Goal: Task Accomplishment & Management: Use online tool/utility

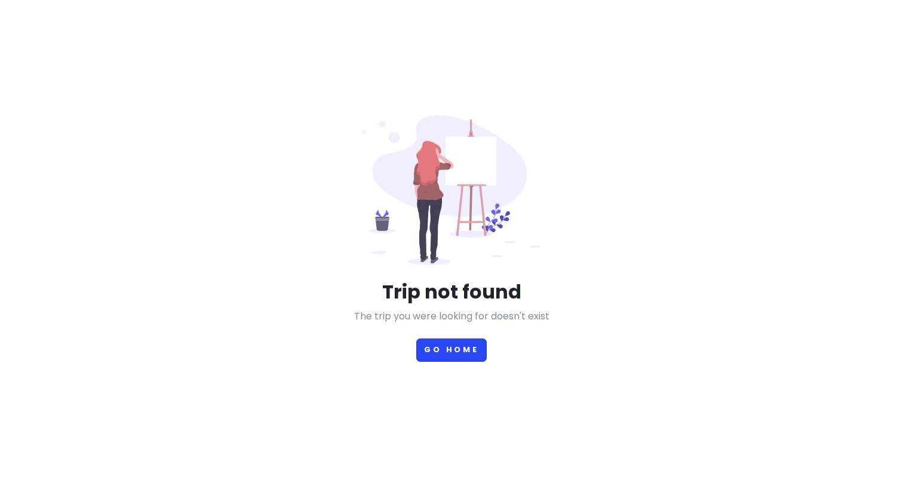
click at [445, 359] on button "Go Home" at bounding box center [451, 350] width 70 height 23
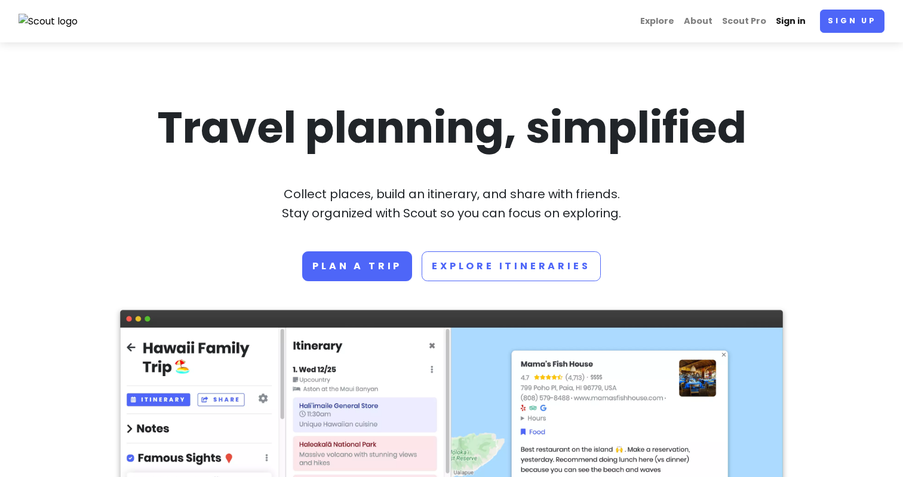
click at [791, 27] on link "Sign in" at bounding box center [790, 21] width 39 height 23
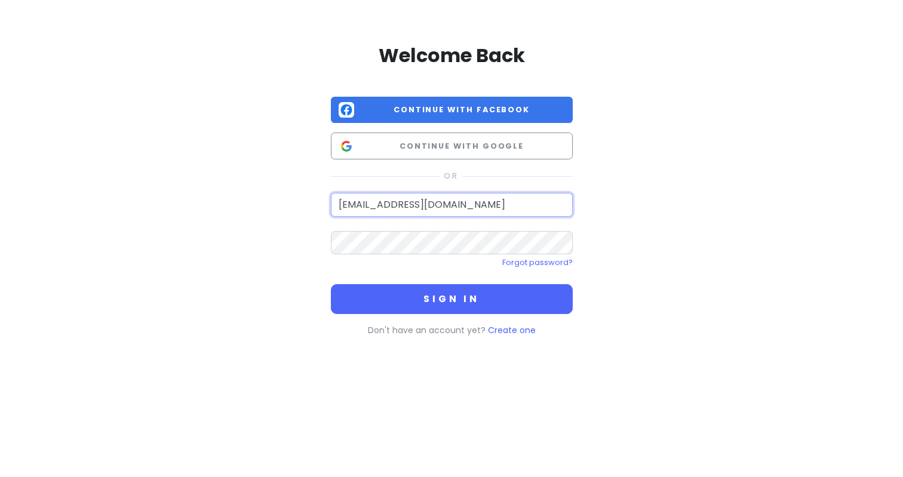
type input "[EMAIL_ADDRESS][DOMAIN_NAME]"
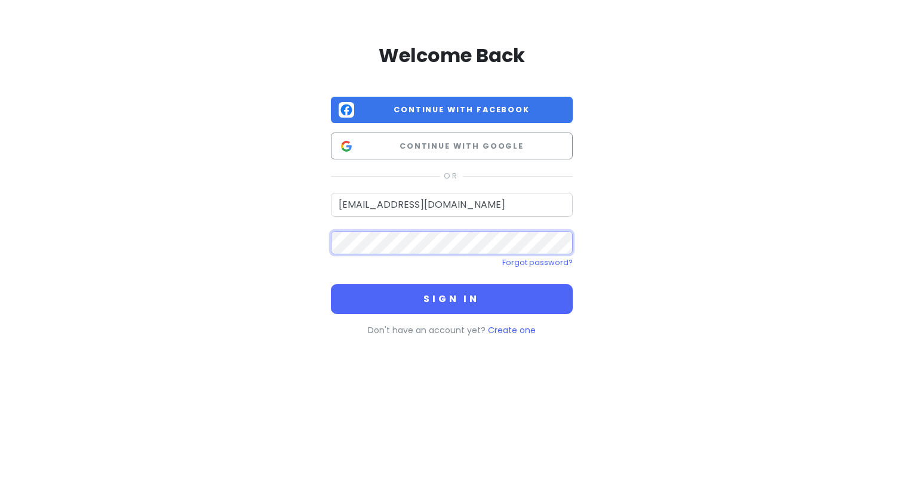
click at [452, 298] on button "Sign in" at bounding box center [452, 299] width 242 height 30
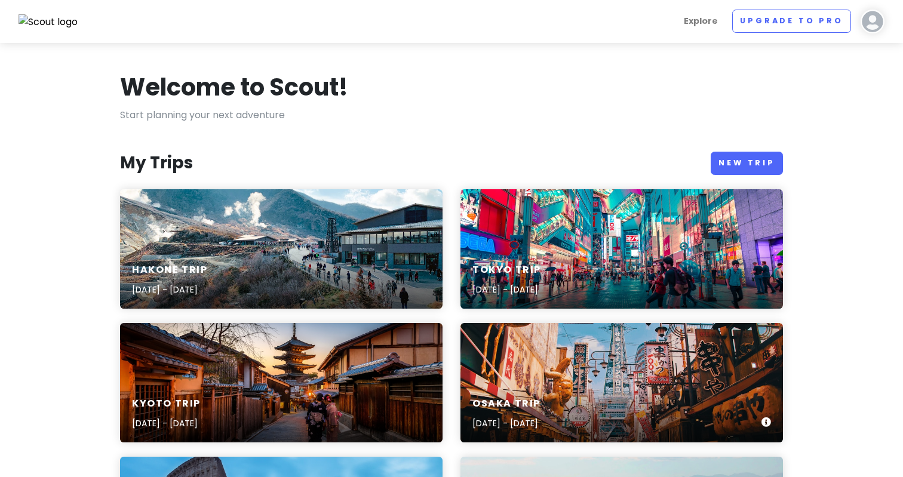
click at [553, 385] on div "Osaka Trip [DATE] - [DATE]" at bounding box center [622, 382] width 323 height 119
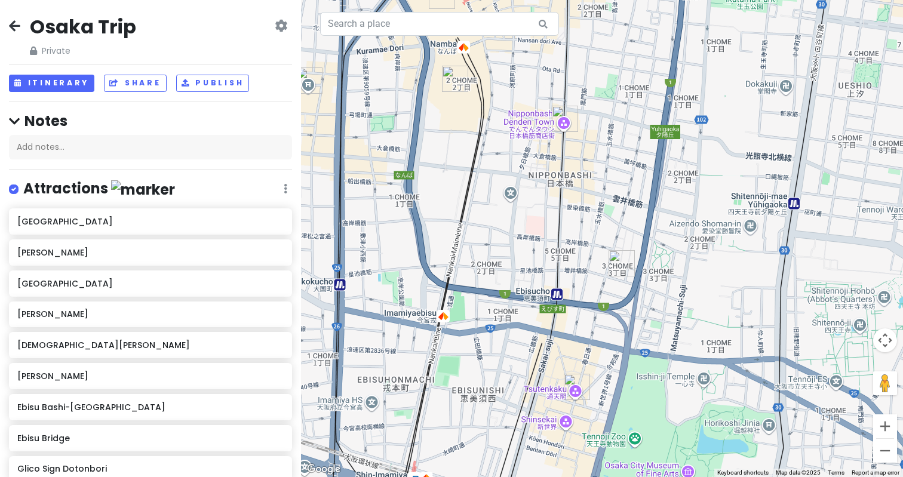
drag, startPoint x: 470, startPoint y: 278, endPoint x: 677, endPoint y: 197, distance: 221.9
click at [677, 197] on div at bounding box center [602, 238] width 602 height 477
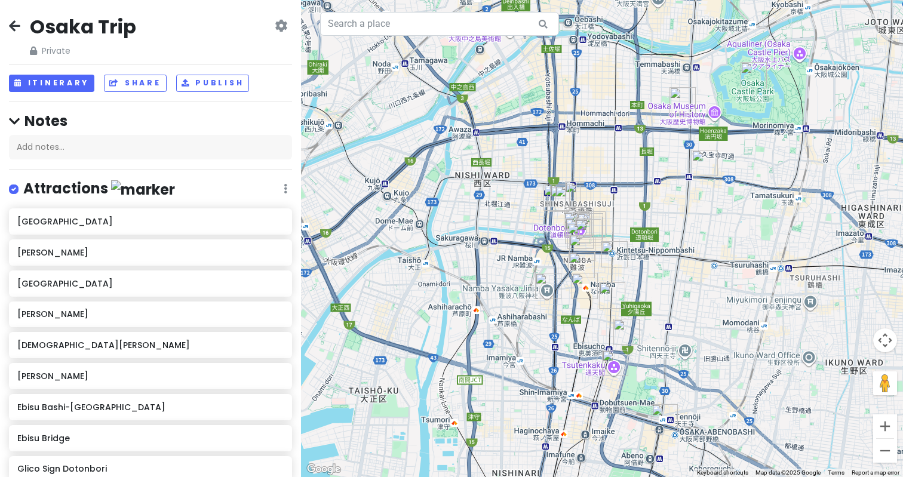
drag, startPoint x: 694, startPoint y: 190, endPoint x: 653, endPoint y: 270, distance: 90.0
click at [653, 270] on div at bounding box center [602, 238] width 602 height 477
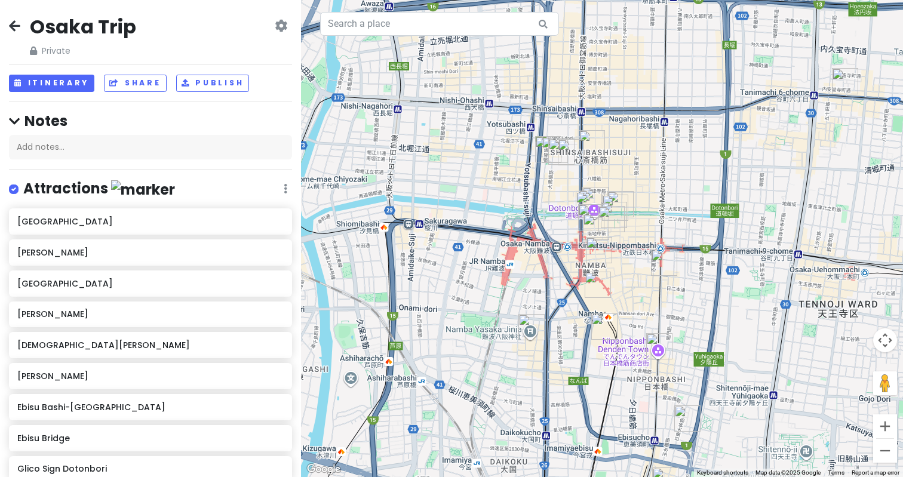
drag, startPoint x: 584, startPoint y: 277, endPoint x: 530, endPoint y: 276, distance: 53.8
click at [530, 276] on div at bounding box center [602, 238] width 602 height 477
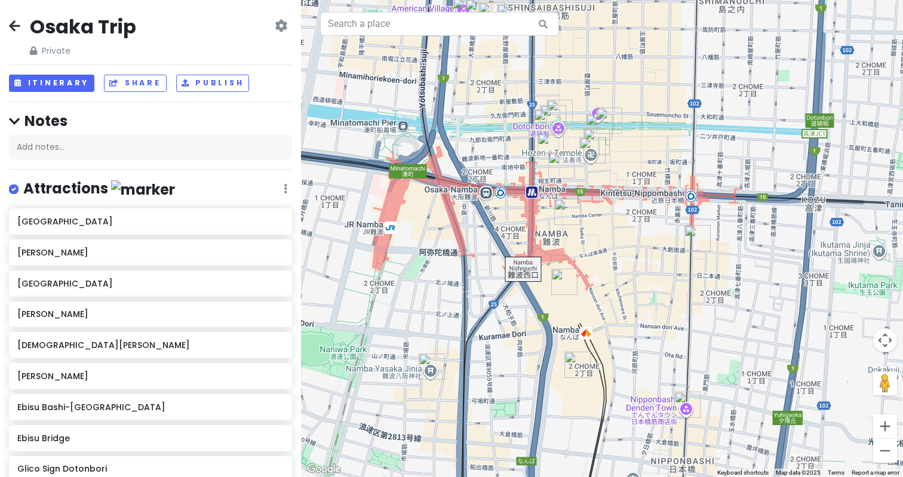
drag, startPoint x: 745, startPoint y: 265, endPoint x: 647, endPoint y: 238, distance: 101.4
click at [647, 239] on div at bounding box center [602, 238] width 602 height 477
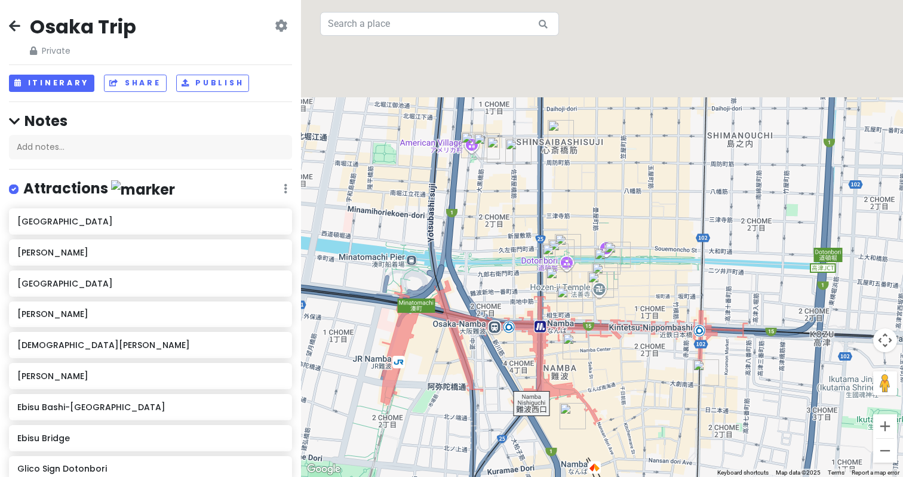
drag, startPoint x: 676, startPoint y: 383, endPoint x: 685, endPoint y: 516, distance: 132.9
click at [685, 477] on html "Osaka Trip Private Change Dates Make a Copy Delete Trip Go Pro ⚡️ Give Feedback…" at bounding box center [451, 238] width 903 height 477
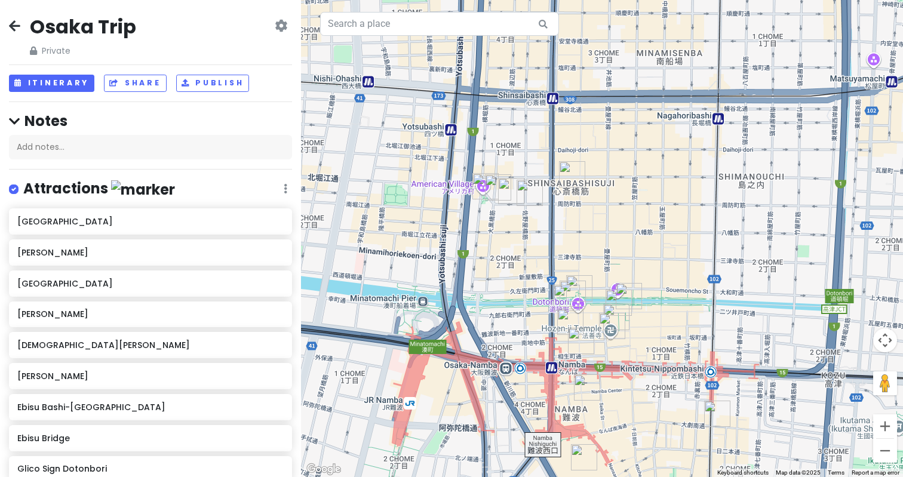
drag, startPoint x: 638, startPoint y: 273, endPoint x: 648, endPoint y: 315, distance: 43.6
click at [648, 316] on div at bounding box center [602, 238] width 602 height 477
click at [14, 26] on icon at bounding box center [14, 26] width 11 height 10
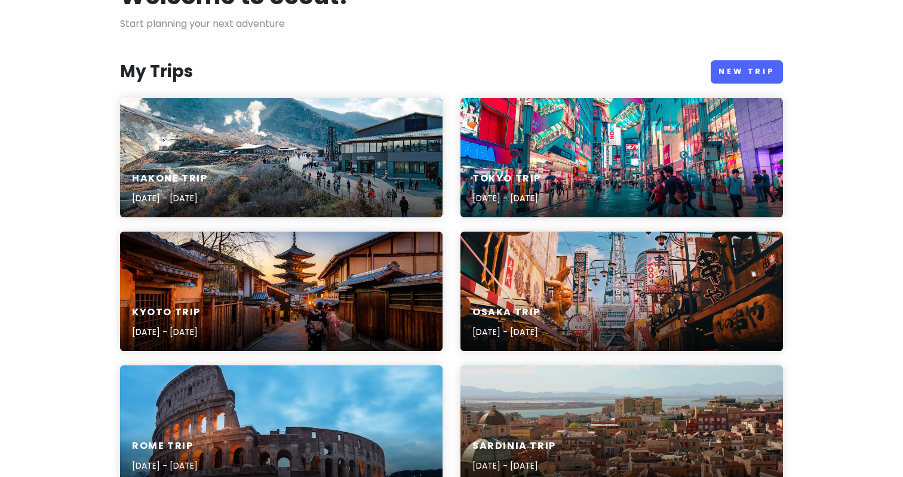
scroll to position [94, 0]
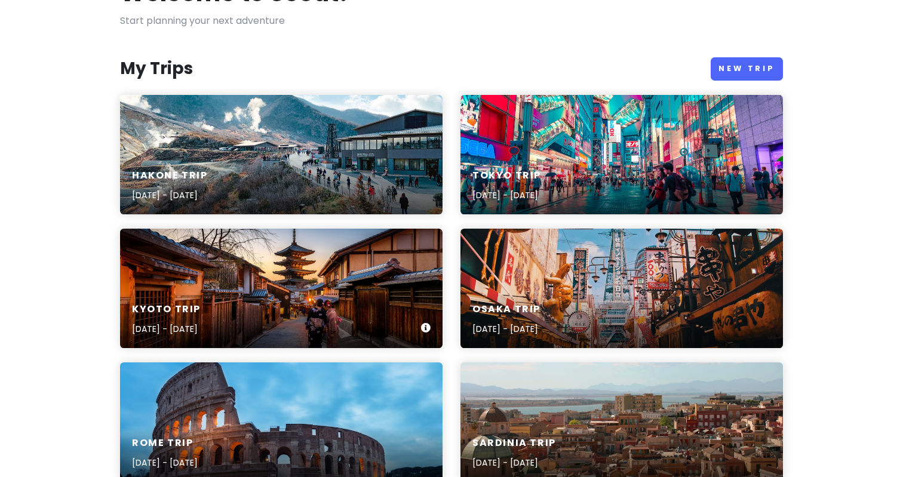
click at [270, 265] on div "Kyoto Trip [DATE] - [DATE]" at bounding box center [281, 288] width 323 height 119
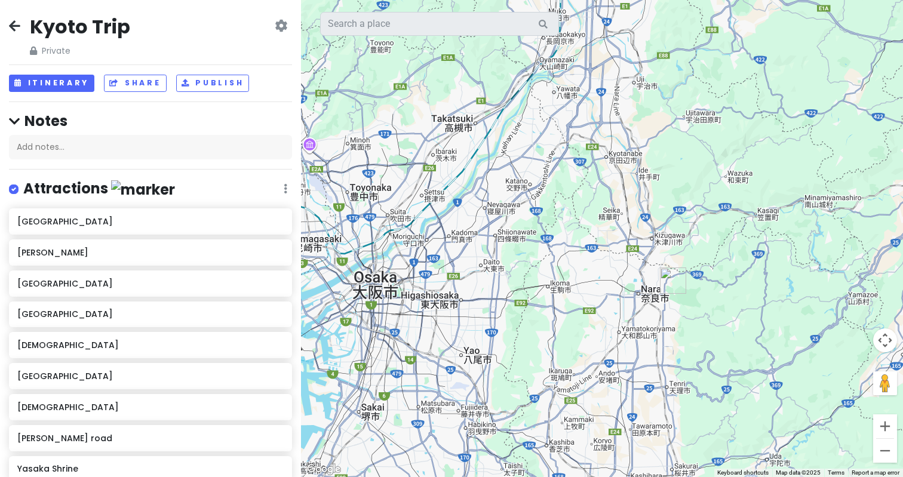
drag, startPoint x: 695, startPoint y: 319, endPoint x: 652, endPoint y: 189, distance: 137.1
click at [652, 189] on div at bounding box center [602, 238] width 602 height 477
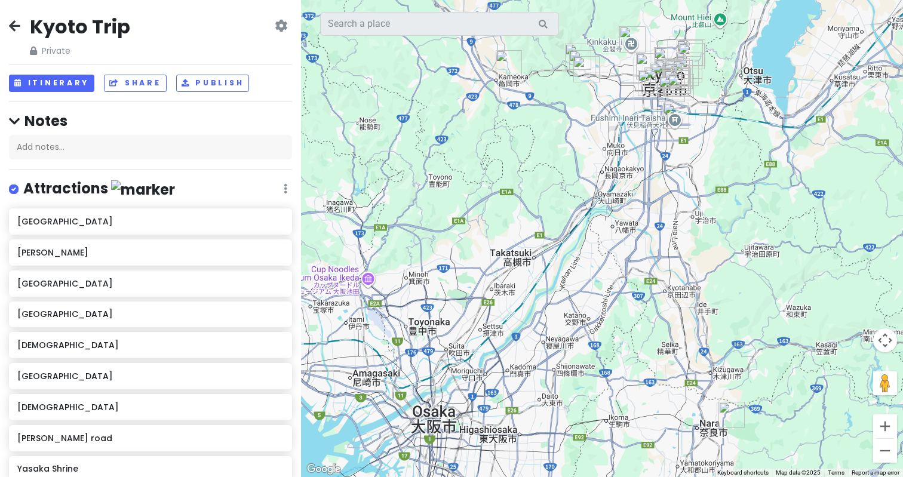
drag, startPoint x: 496, startPoint y: 208, endPoint x: 557, endPoint y: 340, distance: 145.4
click at [557, 340] on div at bounding box center [602, 238] width 602 height 477
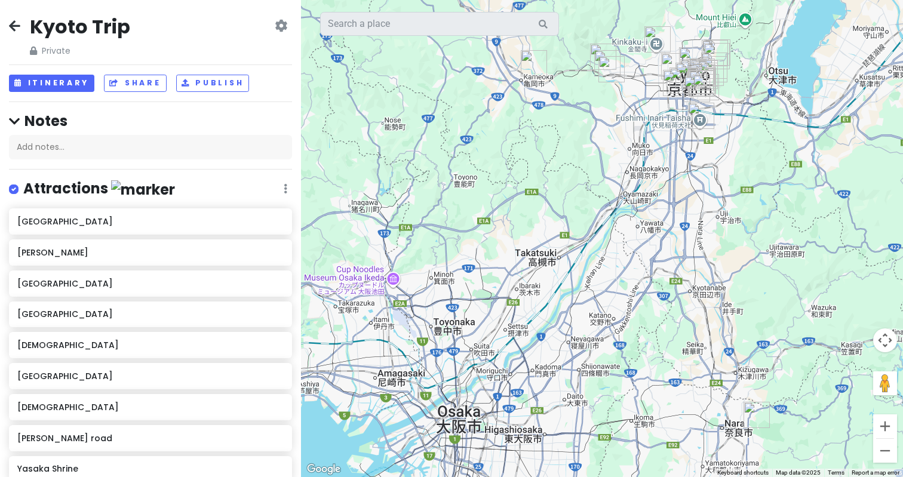
drag, startPoint x: 550, startPoint y: 265, endPoint x: 576, endPoint y: 263, distance: 26.3
click at [576, 263] on div at bounding box center [602, 238] width 602 height 477
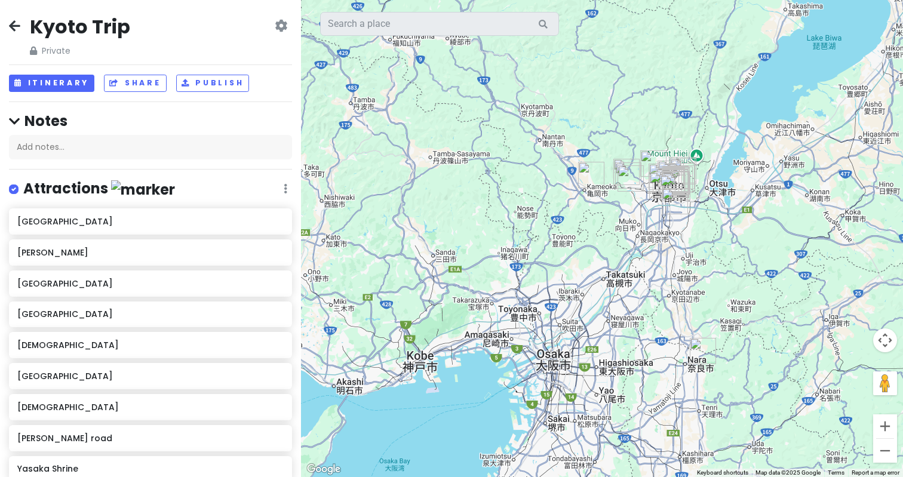
drag, startPoint x: 681, startPoint y: 256, endPoint x: 717, endPoint y: 274, distance: 40.3
click at [717, 275] on div at bounding box center [602, 238] width 602 height 477
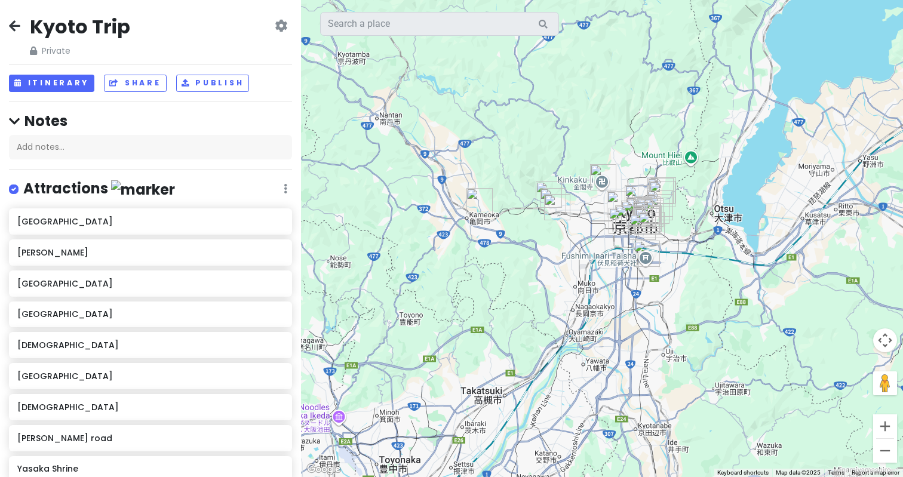
drag, startPoint x: 501, startPoint y: 268, endPoint x: 538, endPoint y: 337, distance: 78.0
click at [538, 338] on div at bounding box center [602, 238] width 602 height 477
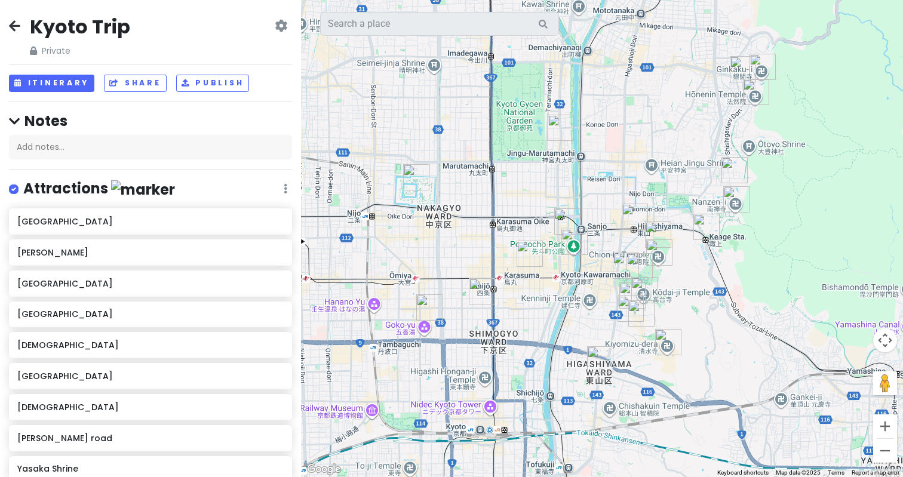
drag, startPoint x: 408, startPoint y: 200, endPoint x: 771, endPoint y: 310, distance: 379.6
click at [771, 311] on div at bounding box center [602, 238] width 602 height 477
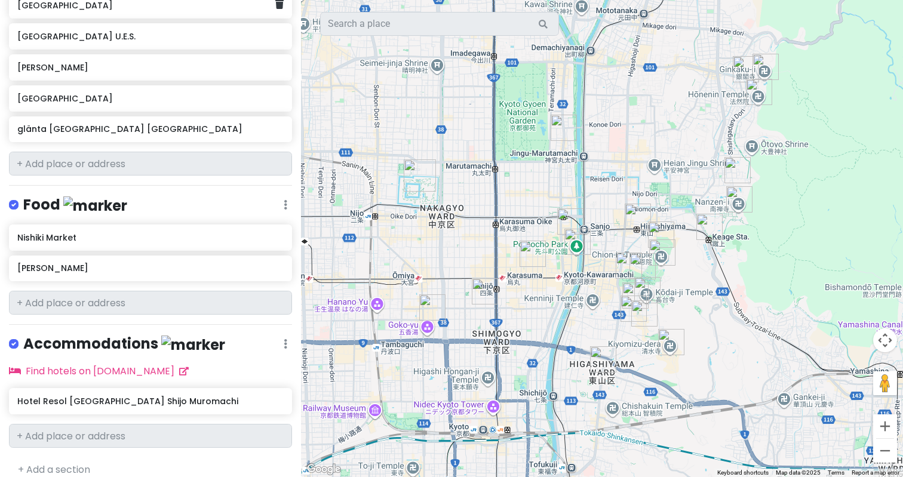
scroll to position [933, 0]
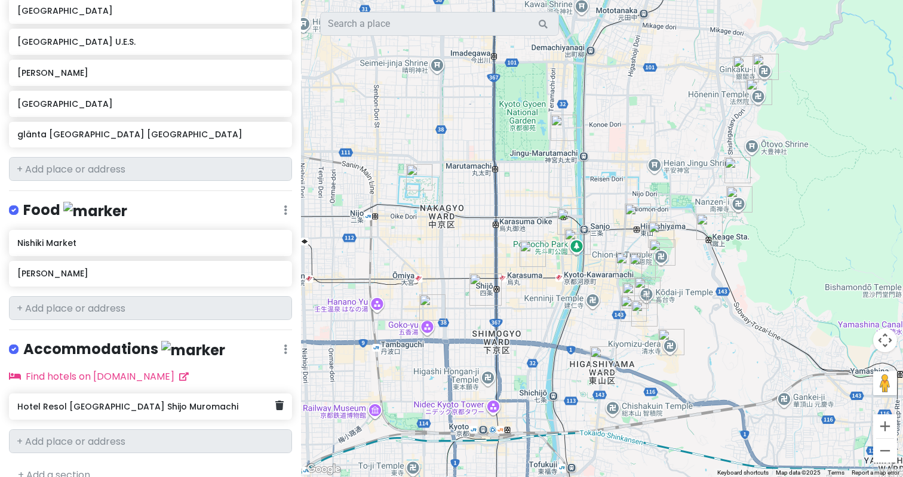
click at [121, 401] on h6 "Hotel Resol [GEOGRAPHIC_DATA] Shijo Muromachi" at bounding box center [145, 406] width 257 height 11
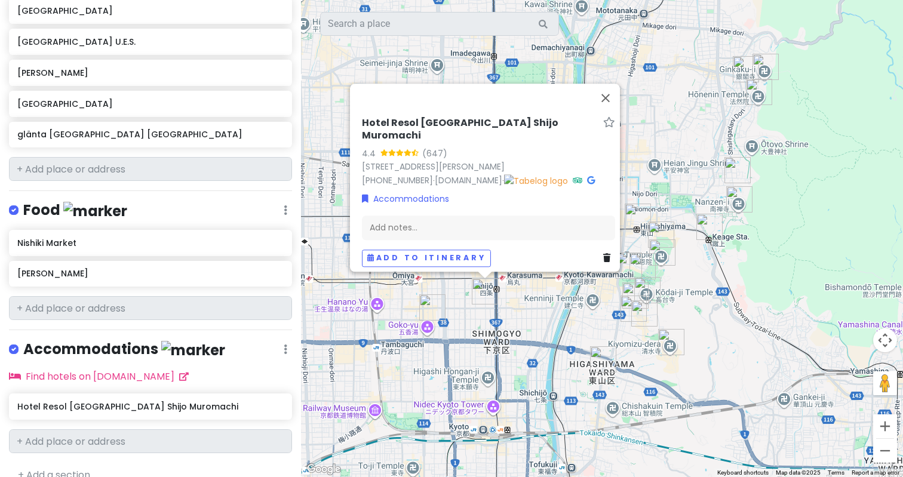
click at [501, 200] on div "Hotel Resol [GEOGRAPHIC_DATA] Shijo Muromachi 4.4 (647) [STREET_ADDRESS][PERSON…" at bounding box center [488, 191] width 263 height 159
click at [447, 161] on link "[STREET_ADDRESS][PERSON_NAME]" at bounding box center [433, 167] width 143 height 12
click at [613, 105] on button "Close" at bounding box center [605, 98] width 29 height 29
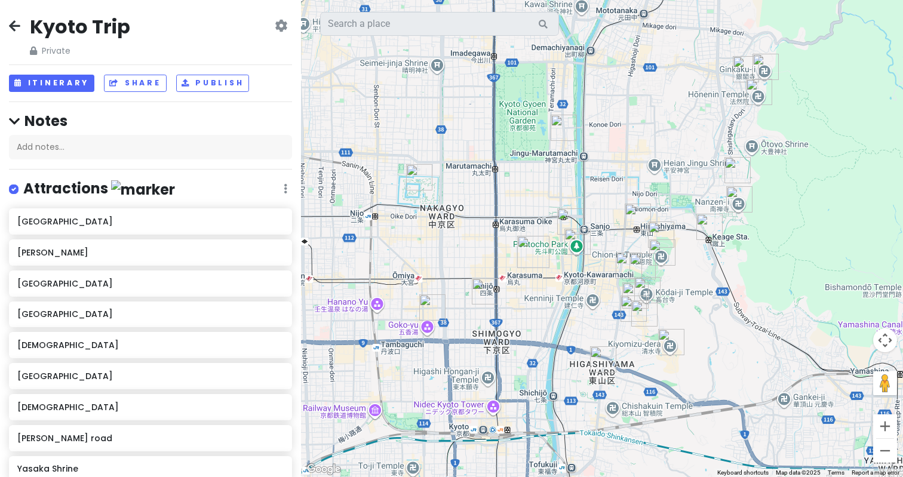
scroll to position [0, 0]
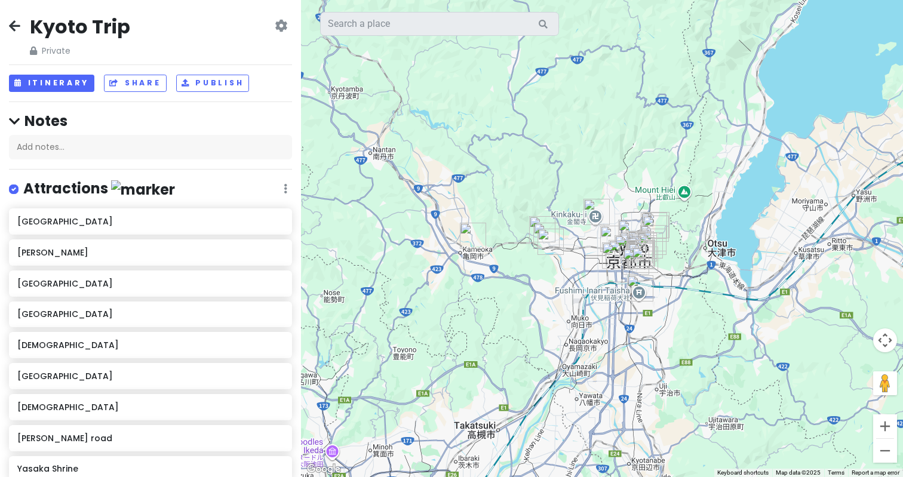
drag, startPoint x: 466, startPoint y: 108, endPoint x: 617, endPoint y: 158, distance: 159.1
click at [617, 158] on div at bounding box center [602, 238] width 602 height 477
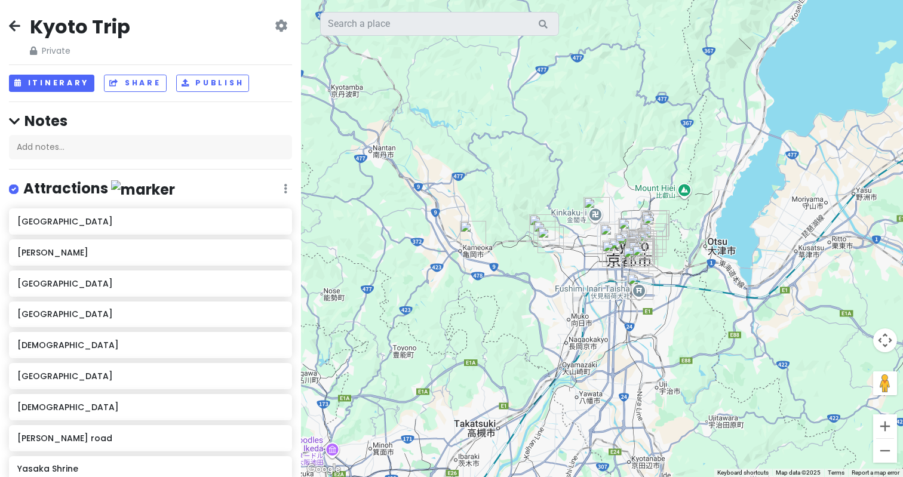
click at [468, 232] on img "Hozugawa River Boat Ride (Hozugawa Kudari)" at bounding box center [473, 234] width 26 height 26
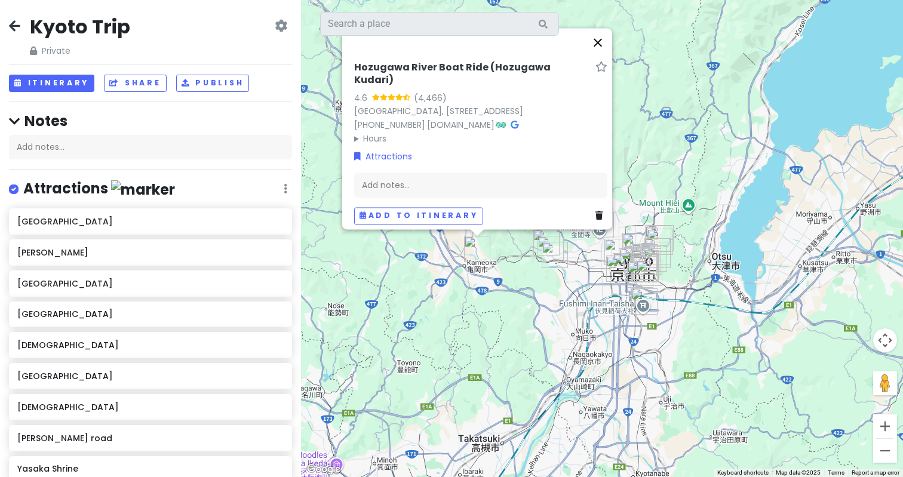
click at [599, 52] on button "Close" at bounding box center [598, 42] width 29 height 29
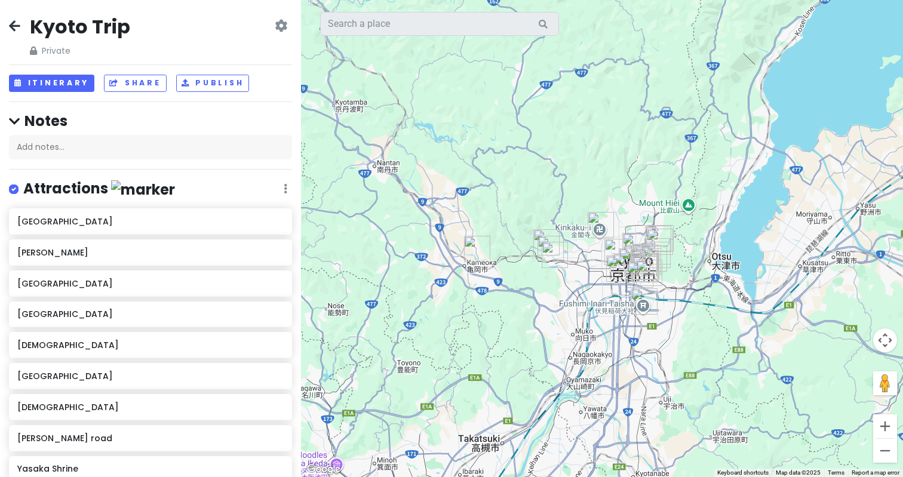
click at [553, 254] on img "Arashiyama Monkey Park Iwatayama" at bounding box center [555, 255] width 26 height 26
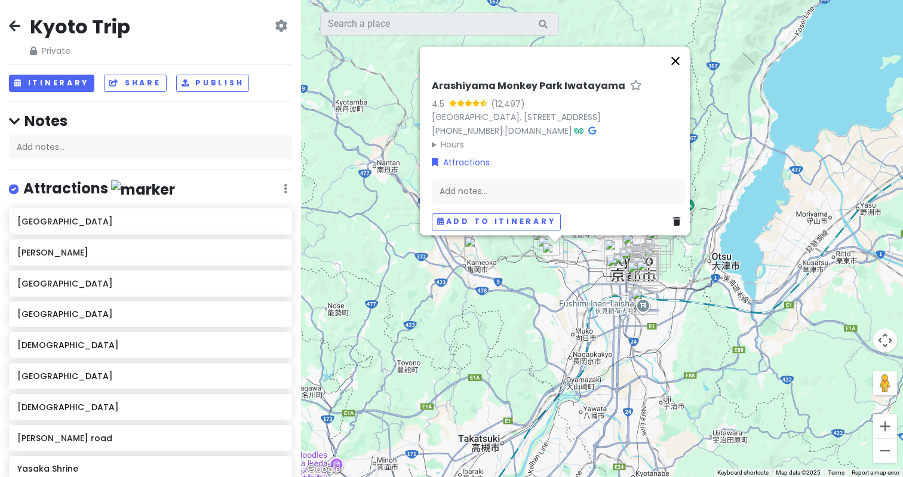
click at [680, 58] on button "Close" at bounding box center [675, 61] width 29 height 29
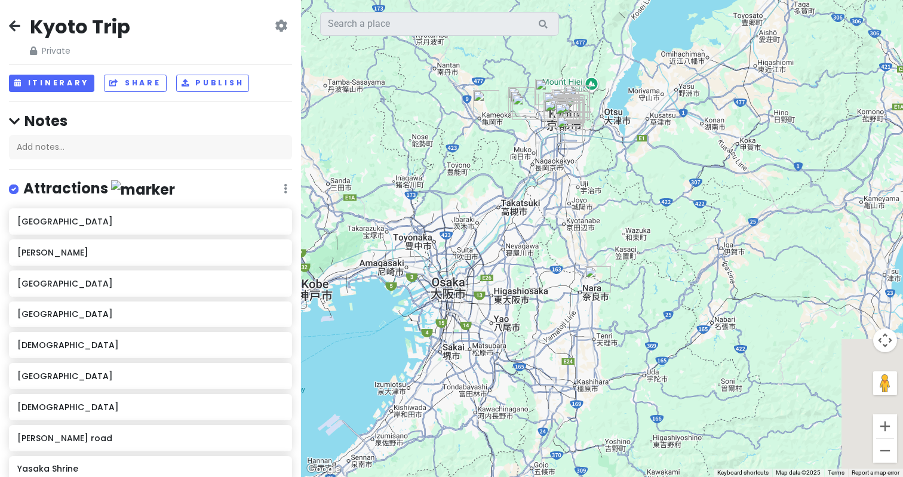
drag, startPoint x: 677, startPoint y: 363, endPoint x: 645, endPoint y: 222, distance: 144.8
click at [645, 222] on div at bounding box center [602, 238] width 602 height 477
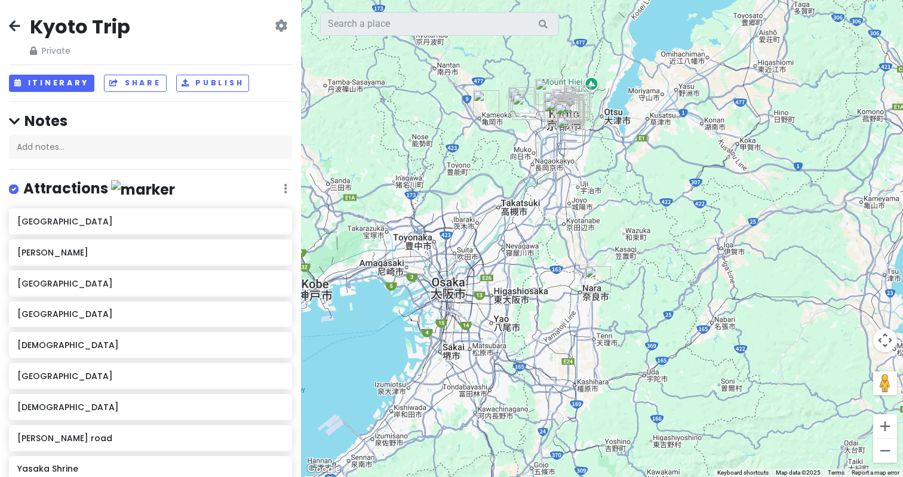
click at [596, 278] on img "Nara Park" at bounding box center [598, 279] width 26 height 26
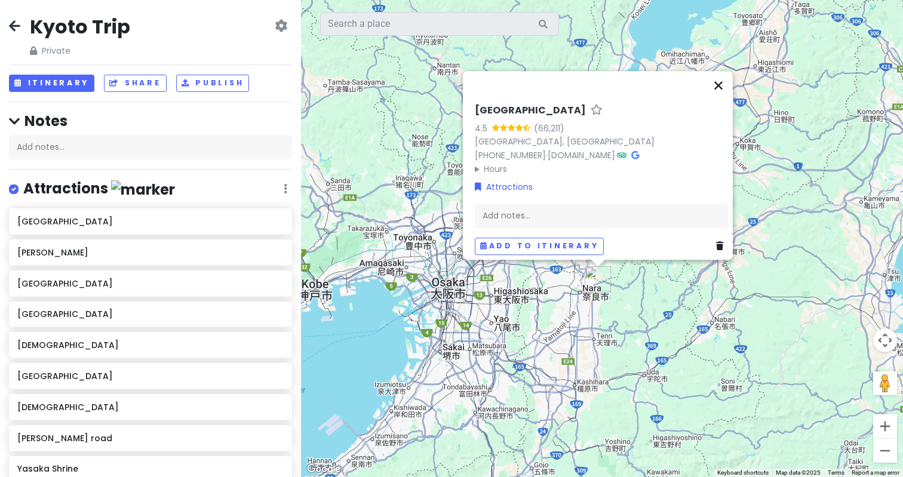
click at [726, 82] on button "Close" at bounding box center [718, 85] width 29 height 29
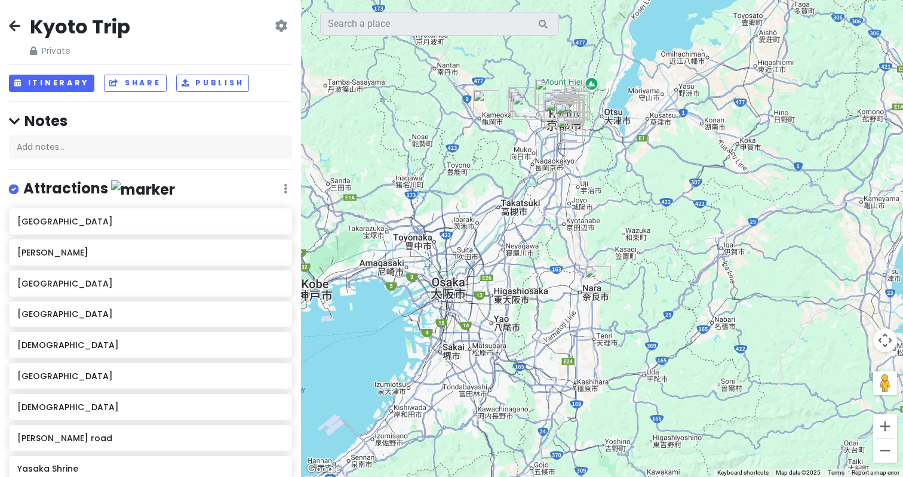
click at [13, 24] on icon at bounding box center [14, 26] width 11 height 10
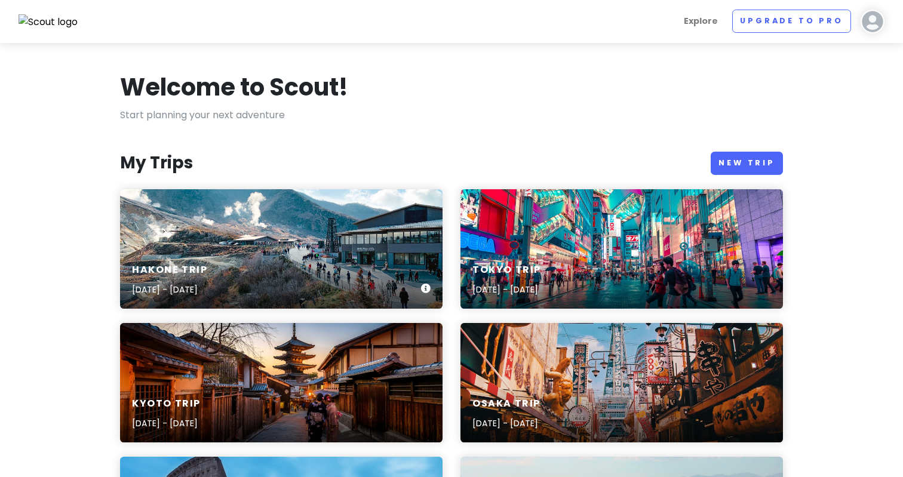
click at [261, 254] on div "Hakone Trip [DATE] - [DATE]" at bounding box center [281, 280] width 323 height 57
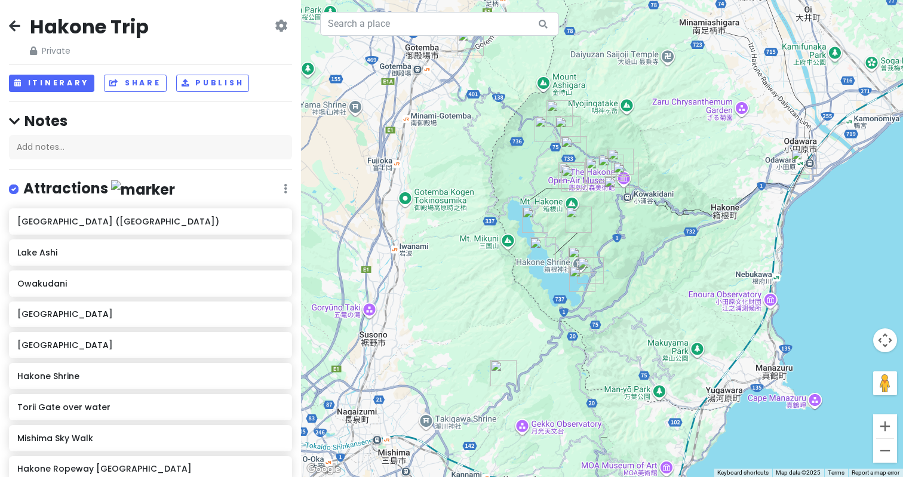
drag, startPoint x: 413, startPoint y: 149, endPoint x: 449, endPoint y: 134, distance: 38.3
click at [449, 134] on div at bounding box center [602, 238] width 602 height 477
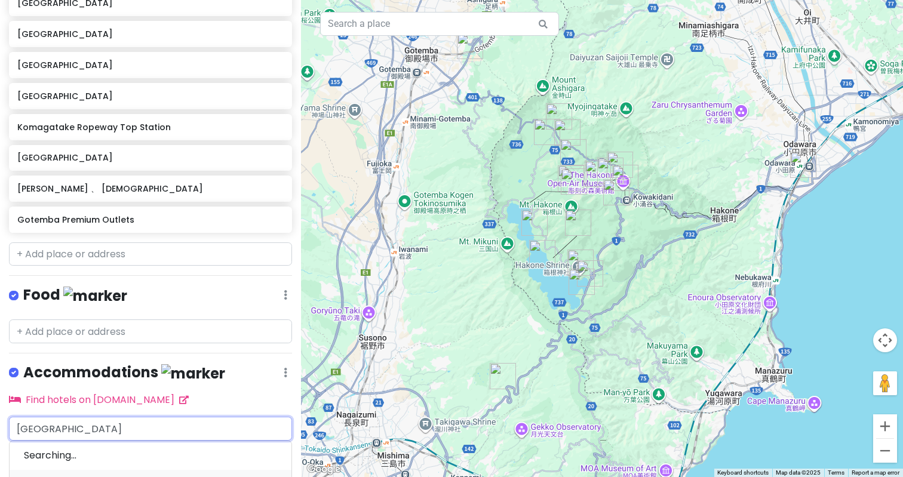
type input "[GEOGRAPHIC_DATA]"
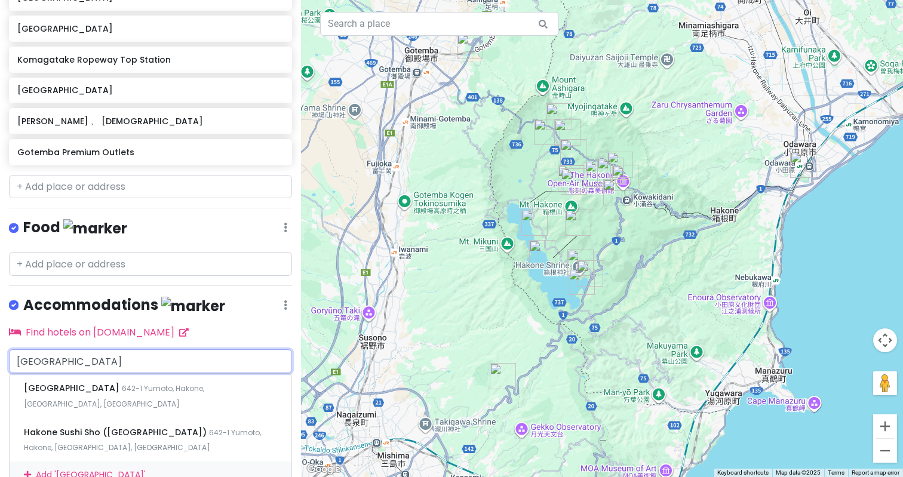
scroll to position [665, 0]
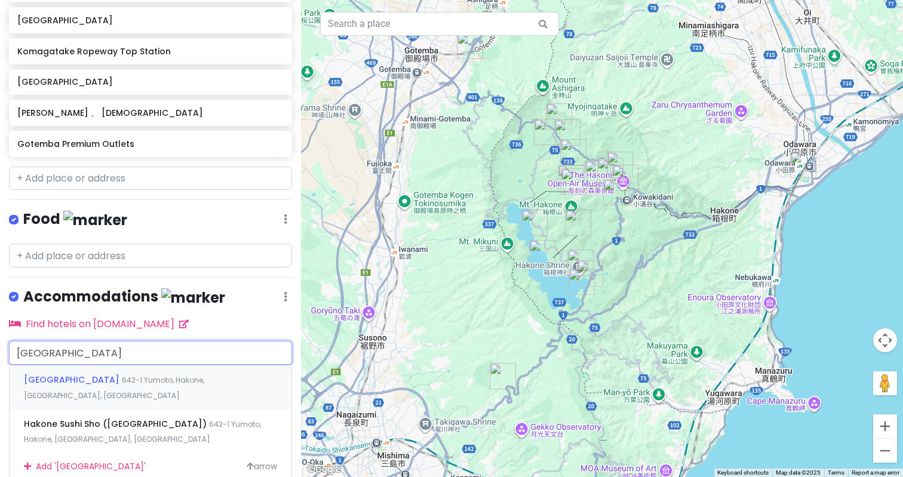
click at [142, 367] on div "Hotel ZAGAKUKAN [STREET_ADDRESS]" at bounding box center [151, 388] width 282 height 44
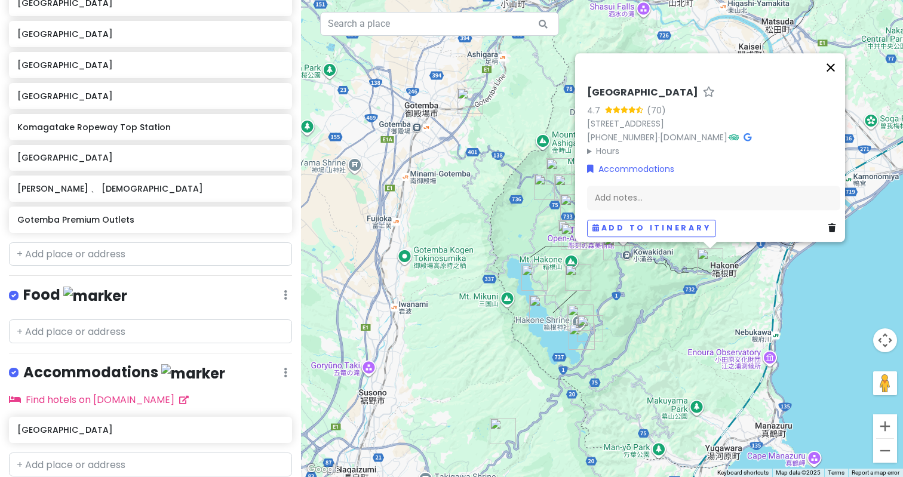
click at [836, 53] on button "Close" at bounding box center [831, 67] width 29 height 29
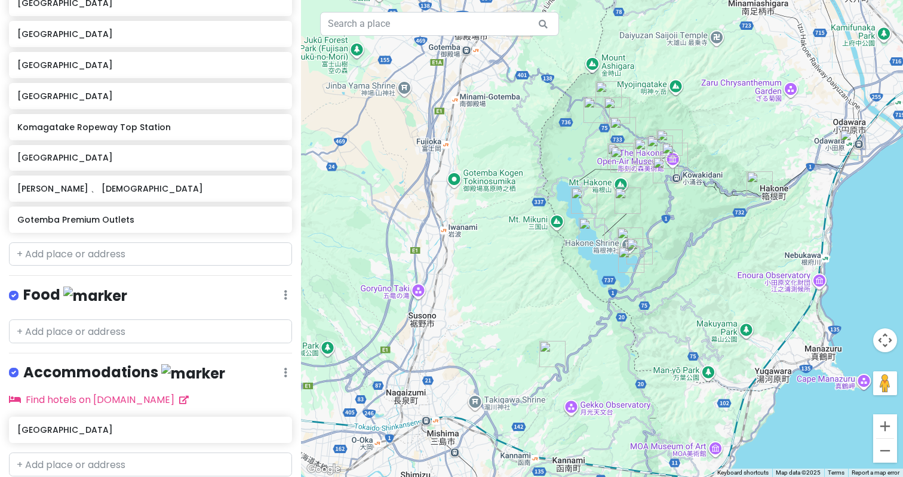
drag, startPoint x: 699, startPoint y: 176, endPoint x: 748, endPoint y: 98, distance: 92.6
click at [748, 98] on div at bounding box center [602, 238] width 602 height 477
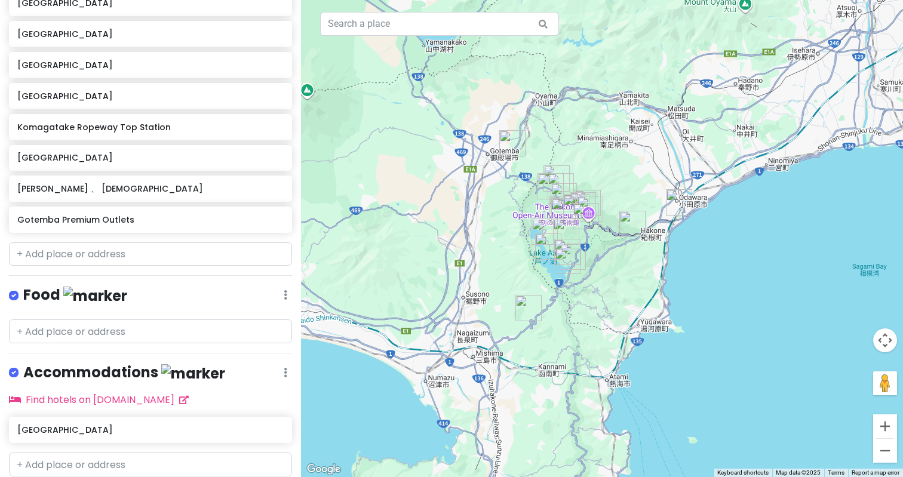
drag, startPoint x: 553, startPoint y: 108, endPoint x: 659, endPoint y: 149, distance: 113.5
click at [659, 150] on div at bounding box center [602, 238] width 602 height 477
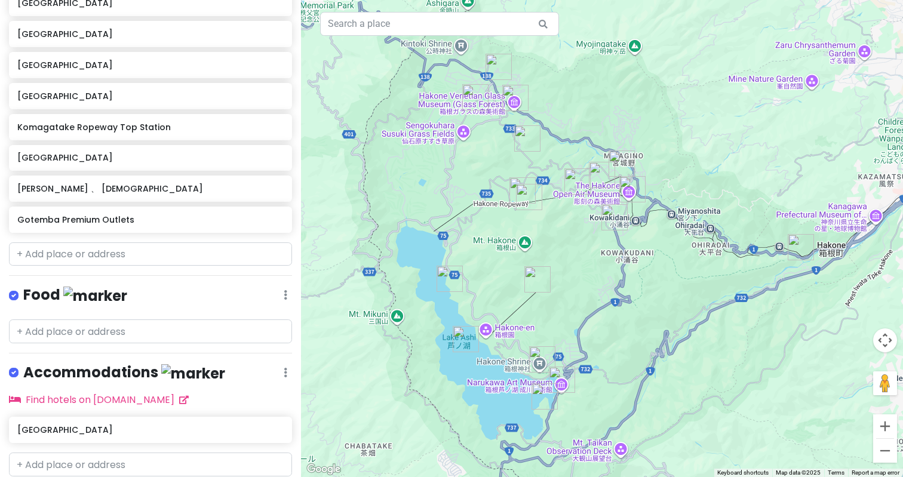
drag, startPoint x: 522, startPoint y: 237, endPoint x: 668, endPoint y: 171, distance: 160.1
click at [668, 171] on div at bounding box center [602, 238] width 602 height 477
click at [885, 448] on button "Zoom out" at bounding box center [885, 451] width 24 height 24
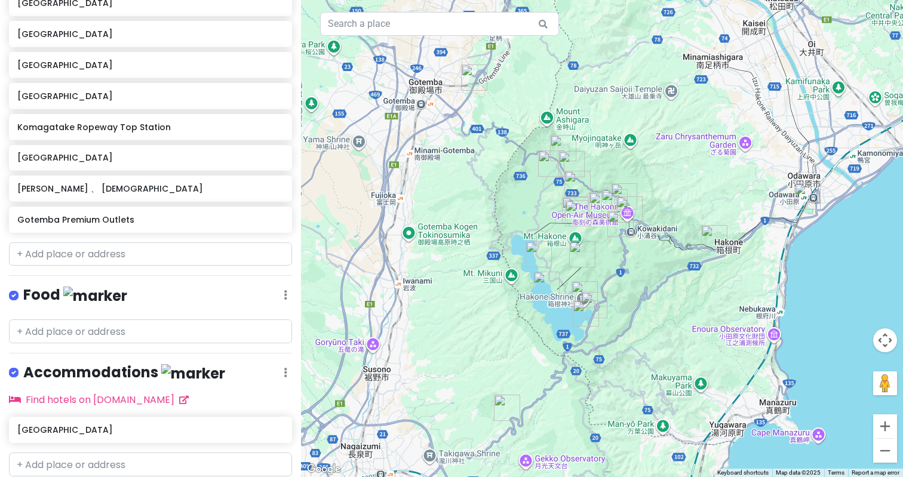
drag, startPoint x: 727, startPoint y: 208, endPoint x: 740, endPoint y: 210, distance: 13.4
click at [740, 210] on div at bounding box center [602, 238] width 602 height 477
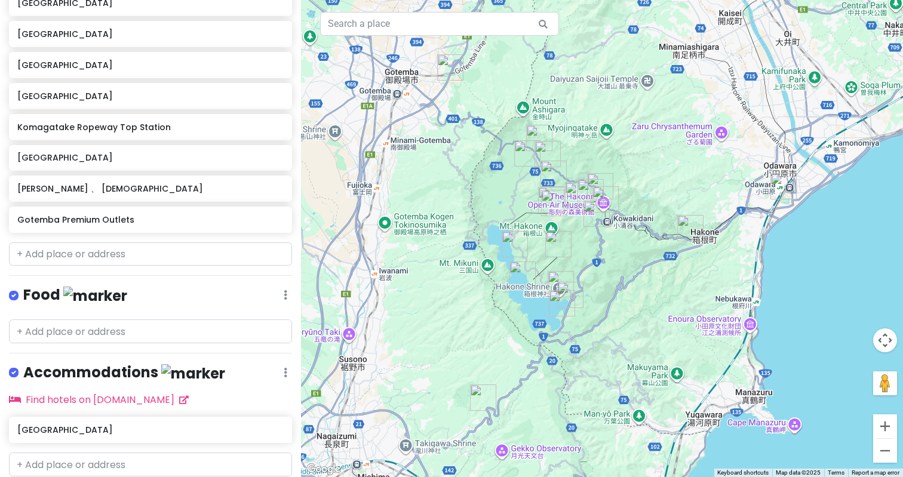
drag, startPoint x: 774, startPoint y: 314, endPoint x: 746, endPoint y: 301, distance: 30.2
click at [746, 301] on div at bounding box center [602, 238] width 602 height 477
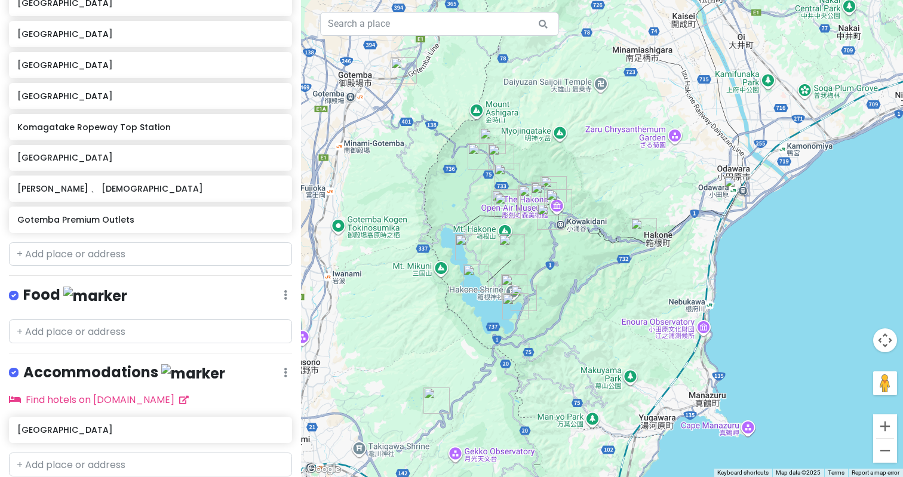
drag, startPoint x: 767, startPoint y: 251, endPoint x: 722, endPoint y: 256, distance: 45.1
click at [722, 257] on div at bounding box center [602, 238] width 602 height 477
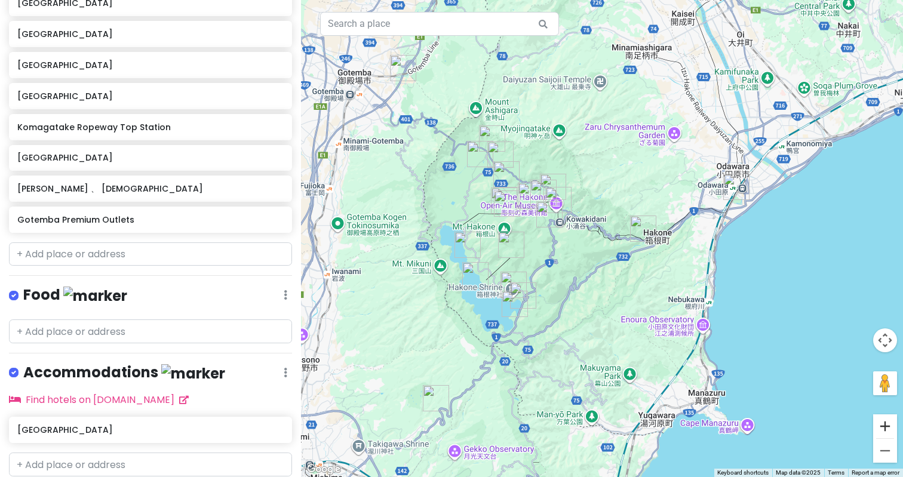
click at [882, 424] on button "Zoom in" at bounding box center [885, 427] width 24 height 24
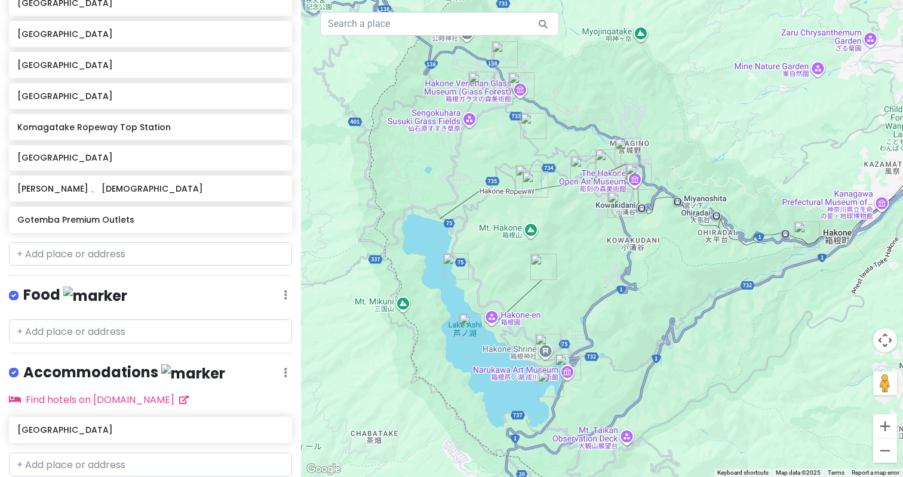
drag, startPoint x: 780, startPoint y: 247, endPoint x: 903, endPoint y: 249, distance: 123.1
click at [903, 249] on div at bounding box center [602, 238] width 602 height 477
click at [508, 231] on div at bounding box center [602, 238] width 602 height 477
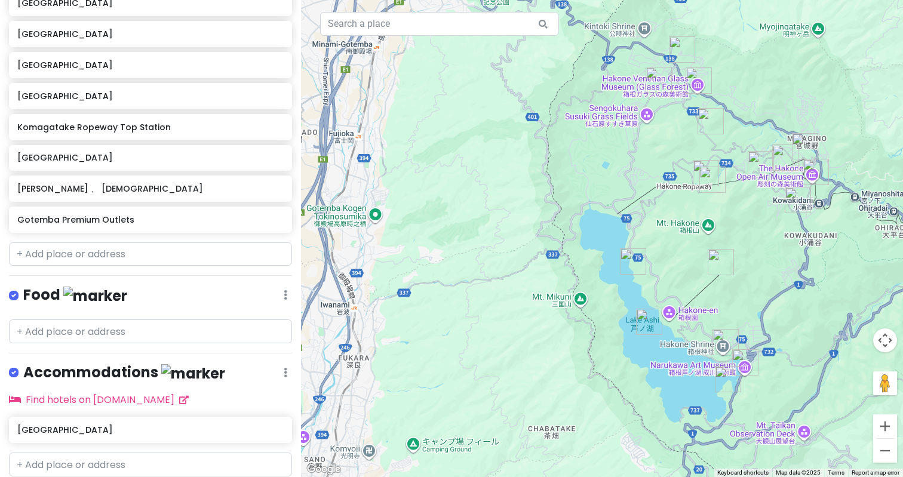
drag, startPoint x: 518, startPoint y: 200, endPoint x: 698, endPoint y: 195, distance: 179.3
click at [698, 195] on div at bounding box center [602, 238] width 602 height 477
click at [710, 226] on div at bounding box center [602, 238] width 602 height 477
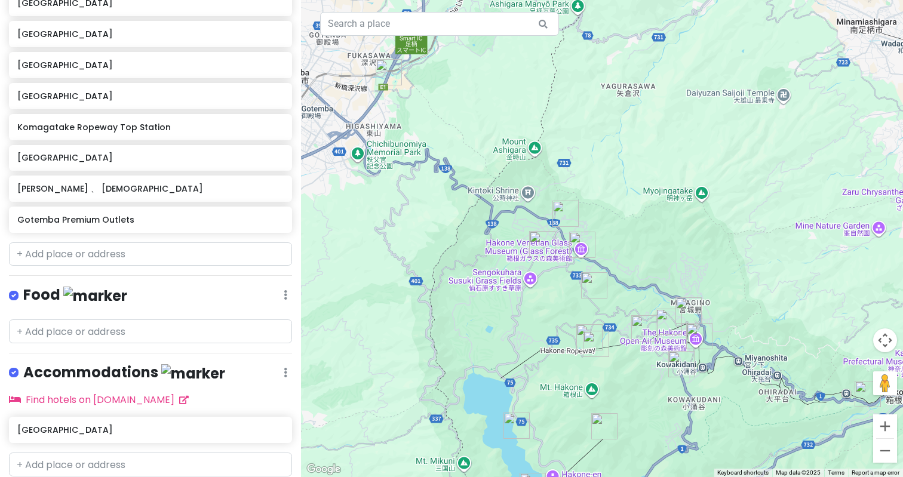
drag, startPoint x: 757, startPoint y: 223, endPoint x: 639, endPoint y: 384, distance: 199.2
click at [639, 386] on div at bounding box center [602, 238] width 602 height 477
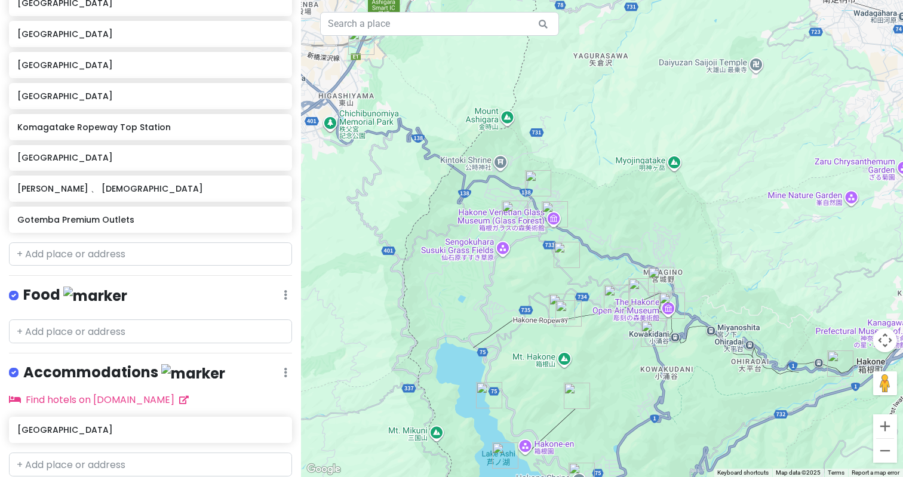
drag, startPoint x: 773, startPoint y: 268, endPoint x: 744, endPoint y: 241, distance: 39.7
click at [744, 241] on div at bounding box center [602, 238] width 602 height 477
click at [646, 312] on div at bounding box center [602, 238] width 602 height 477
click at [511, 213] on img "Hakone Botanical Garden of Wetlands" at bounding box center [515, 214] width 26 height 26
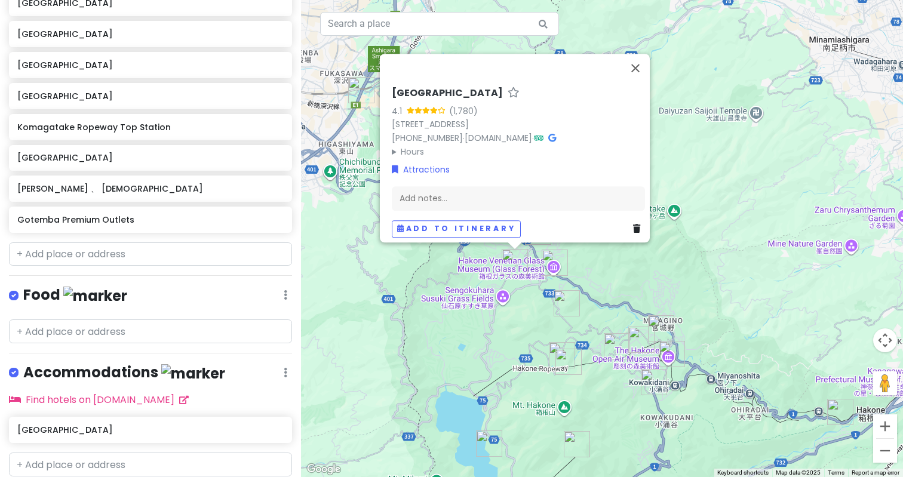
click at [549, 259] on img "Hakone Venetian Glass Museum (Glass Forest)" at bounding box center [555, 263] width 26 height 26
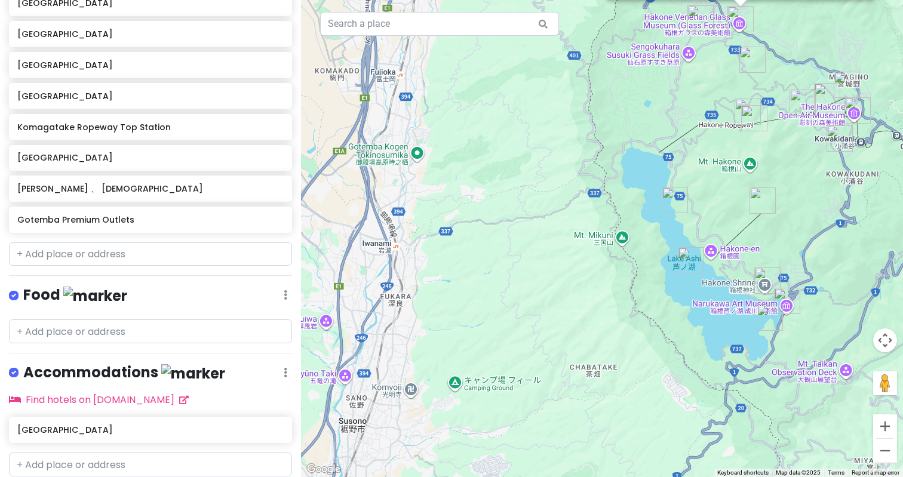
drag, startPoint x: 474, startPoint y: 379, endPoint x: 659, endPoint y: 135, distance: 306.9
click at [659, 134] on div "[GEOGRAPHIC_DATA] ([GEOGRAPHIC_DATA]) 4.2 (8,604) 940-48 [GEOGRAPHIC_DATA], [GE…" at bounding box center [602, 238] width 602 height 477
click at [608, 236] on div "[GEOGRAPHIC_DATA] ([GEOGRAPHIC_DATA]) 4.2 (8,604) 940-48 [GEOGRAPHIC_DATA], [GE…" at bounding box center [602, 238] width 602 height 477
click at [880, 452] on button "Zoom out" at bounding box center [885, 451] width 24 height 24
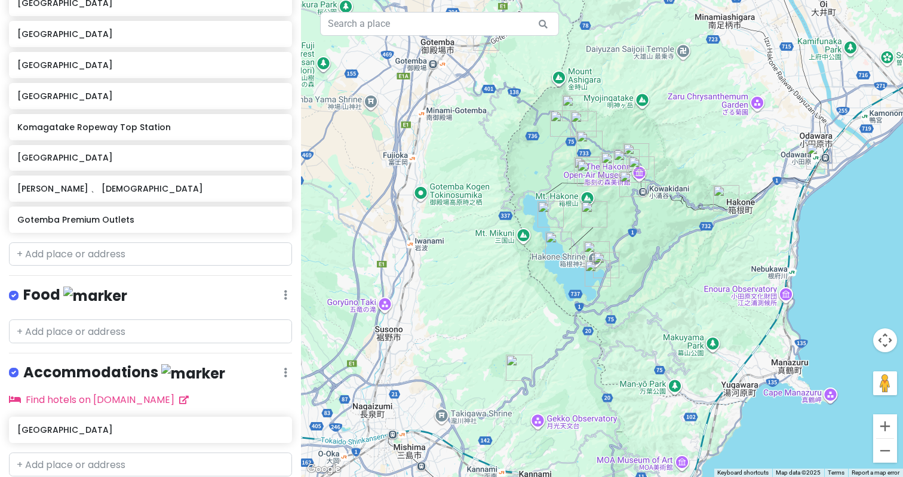
drag, startPoint x: 652, startPoint y: 284, endPoint x: 562, endPoint y: 286, distance: 90.2
click at [562, 286] on div at bounding box center [602, 238] width 602 height 477
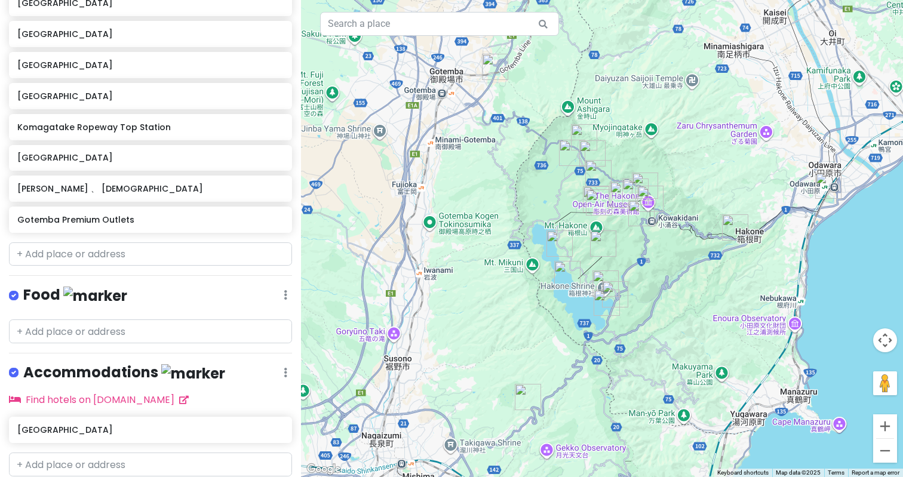
drag, startPoint x: 513, startPoint y: 258, endPoint x: 522, endPoint y: 289, distance: 32.3
click at [522, 289] on div at bounding box center [602, 238] width 602 height 477
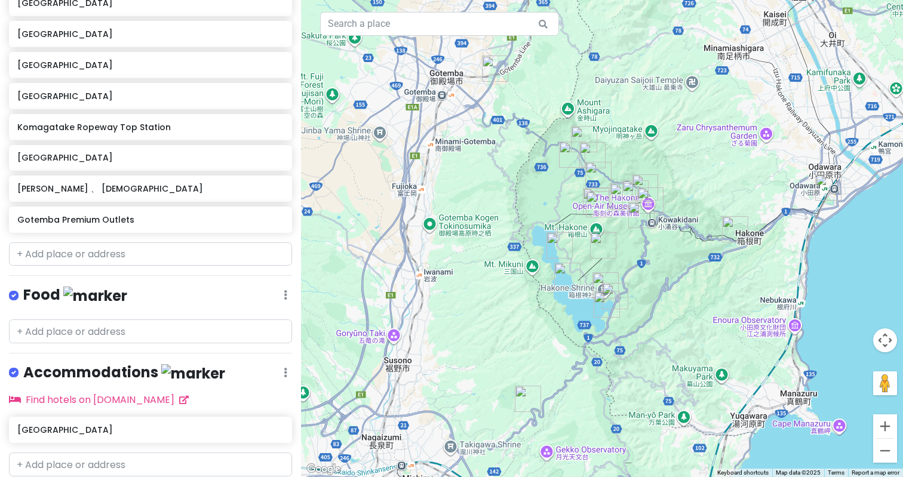
click at [527, 394] on img "Mishima Sky Walk" at bounding box center [528, 399] width 26 height 26
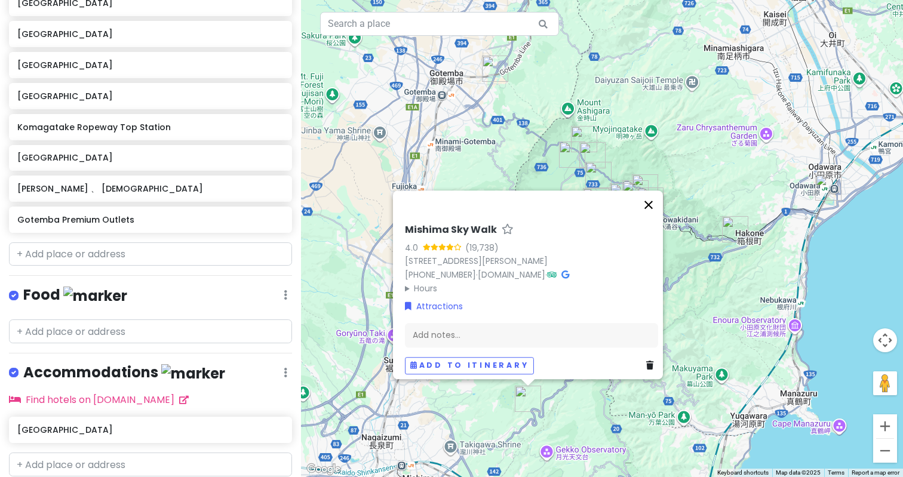
click at [653, 200] on button "Close" at bounding box center [648, 205] width 29 height 29
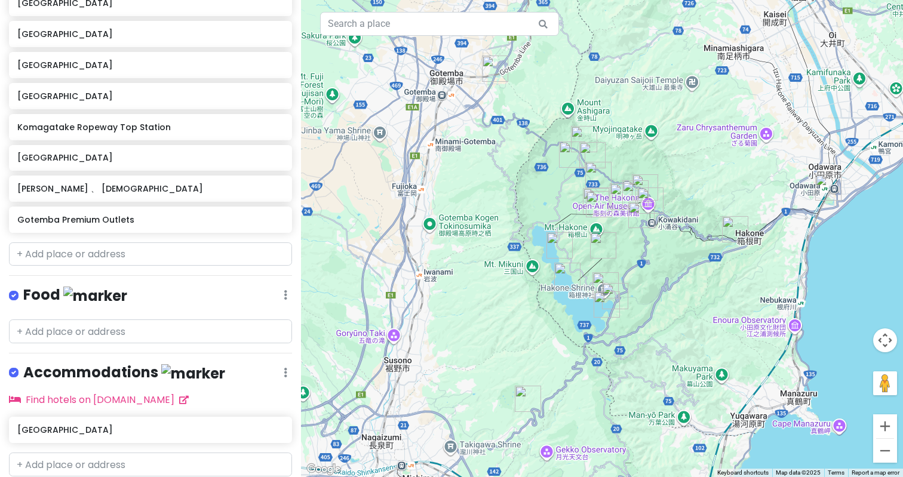
click at [604, 303] on img "Onshi-Hakone Park" at bounding box center [607, 305] width 26 height 26
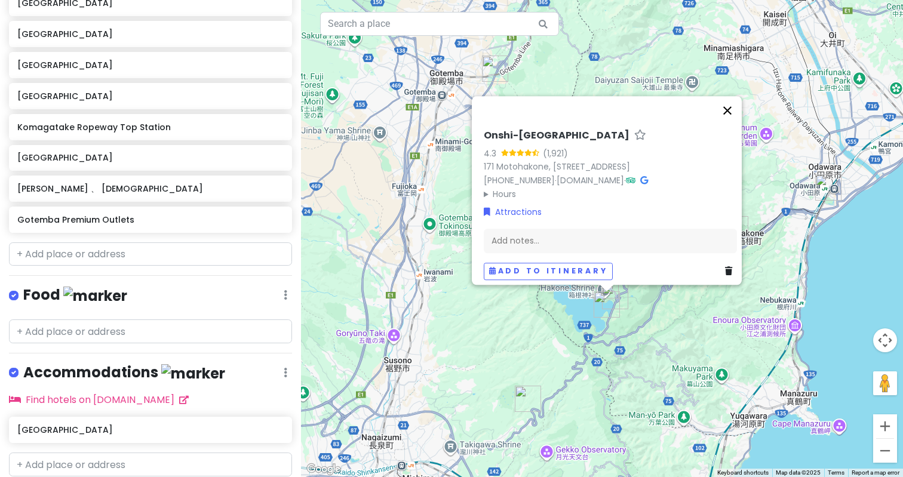
click at [733, 96] on button "Close" at bounding box center [727, 110] width 29 height 29
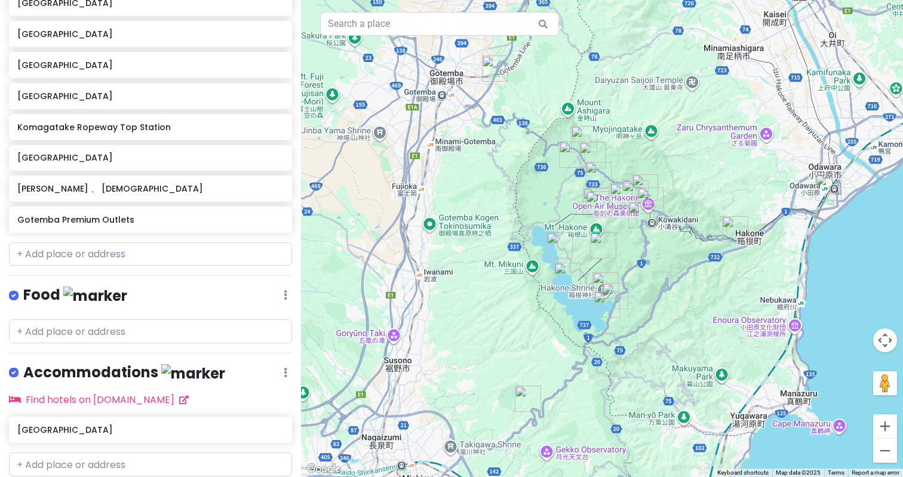
click at [610, 290] on img "Narukawa Art Museum" at bounding box center [615, 296] width 26 height 26
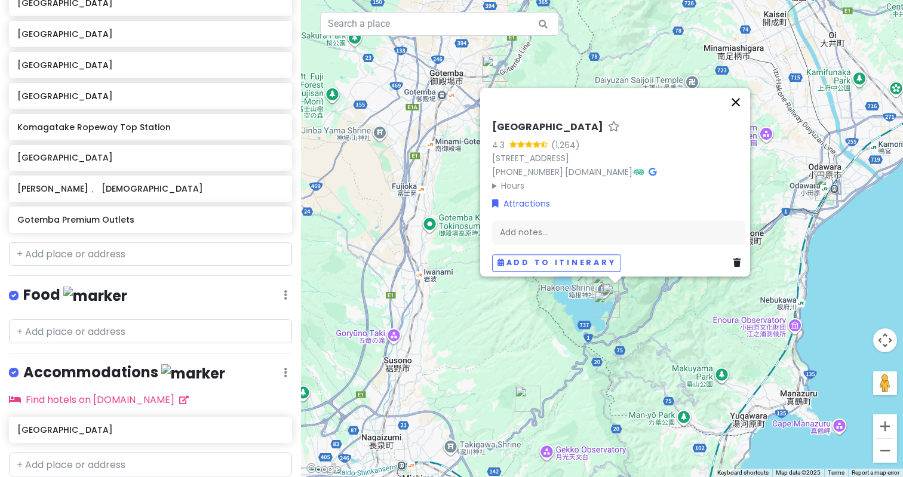
click at [743, 88] on button "Close" at bounding box center [736, 102] width 29 height 29
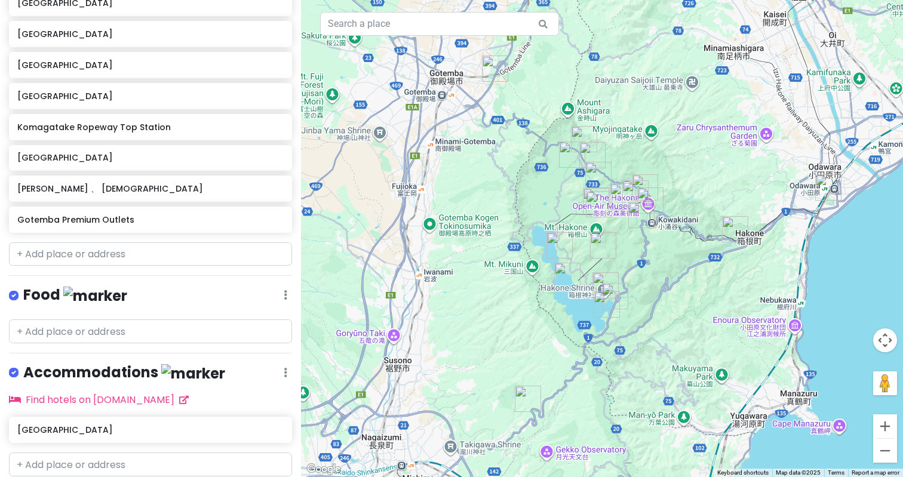
click at [606, 280] on img "Hakone Shrine" at bounding box center [606, 285] width 26 height 26
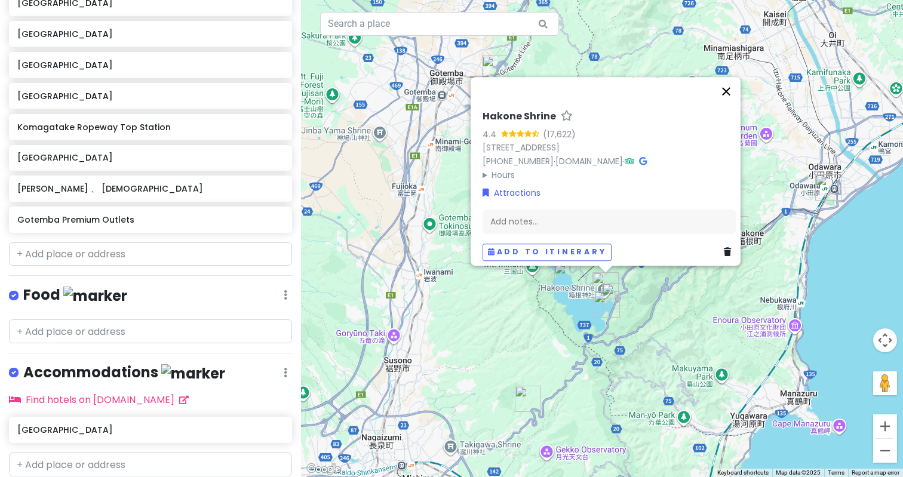
click at [731, 77] on button "Close" at bounding box center [726, 91] width 29 height 29
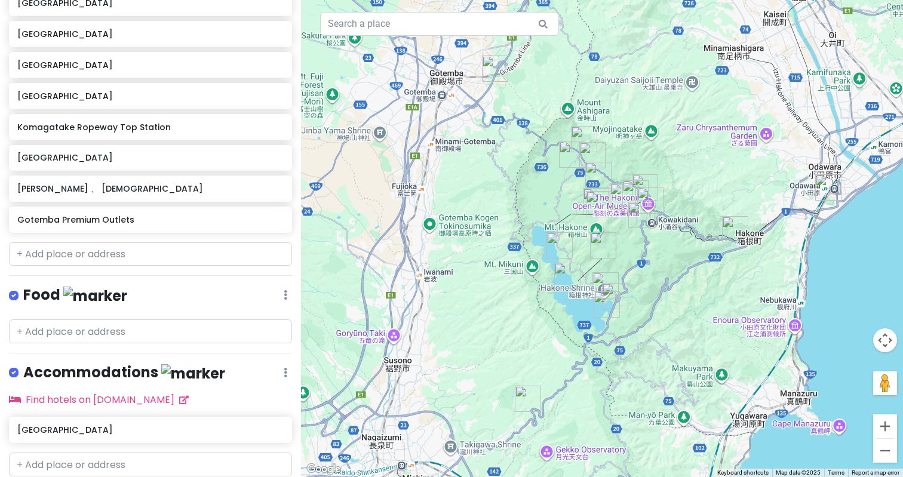
click at [569, 274] on img "Lake Ashi" at bounding box center [567, 276] width 26 height 26
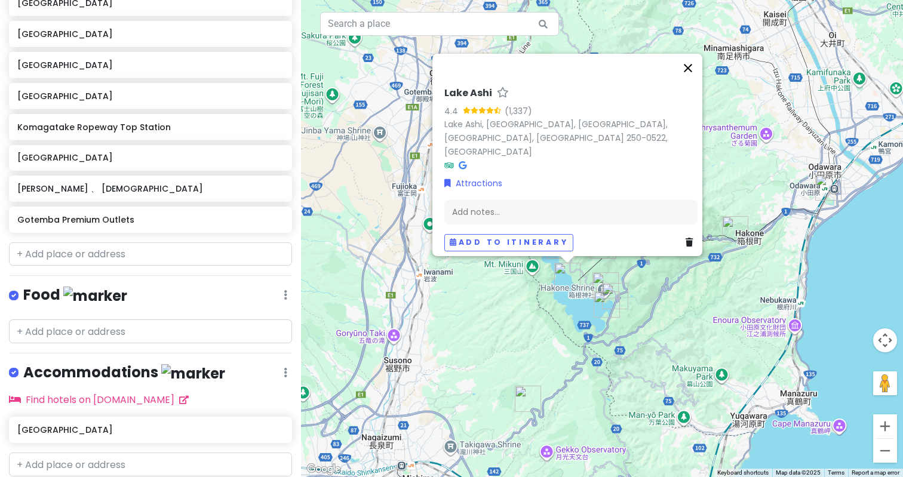
click at [693, 78] on button "Close" at bounding box center [688, 68] width 29 height 29
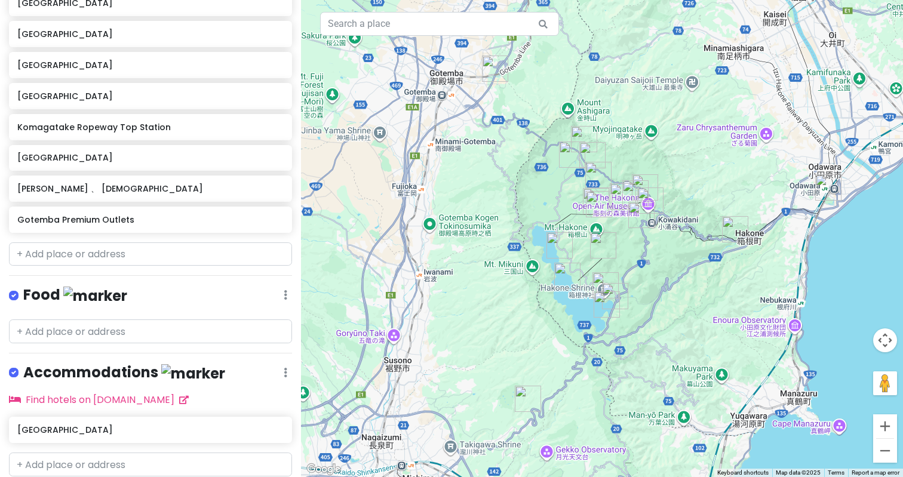
click at [567, 245] on img "Torii Gate over water" at bounding box center [560, 245] width 26 height 26
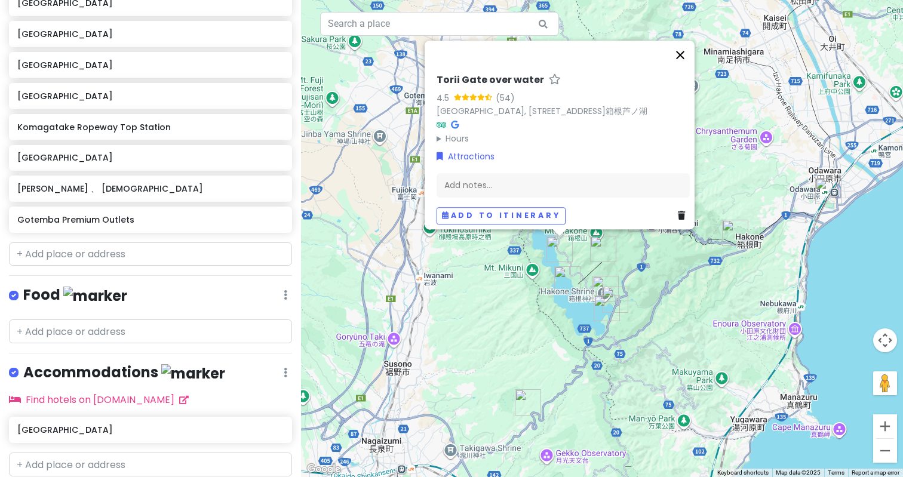
click at [684, 55] on button "Close" at bounding box center [680, 55] width 29 height 29
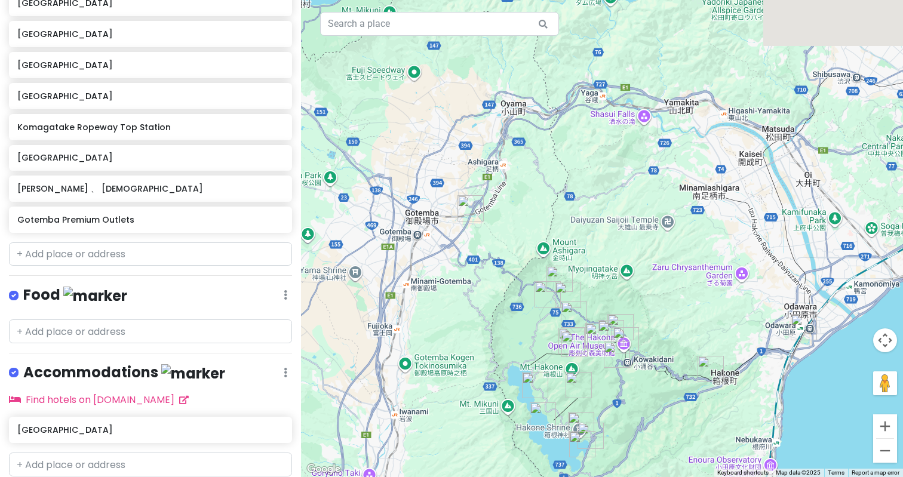
drag, startPoint x: 605, startPoint y: 216, endPoint x: 579, endPoint y: 354, distance: 139.7
click at [579, 354] on img "Owakudani" at bounding box center [575, 344] width 26 height 26
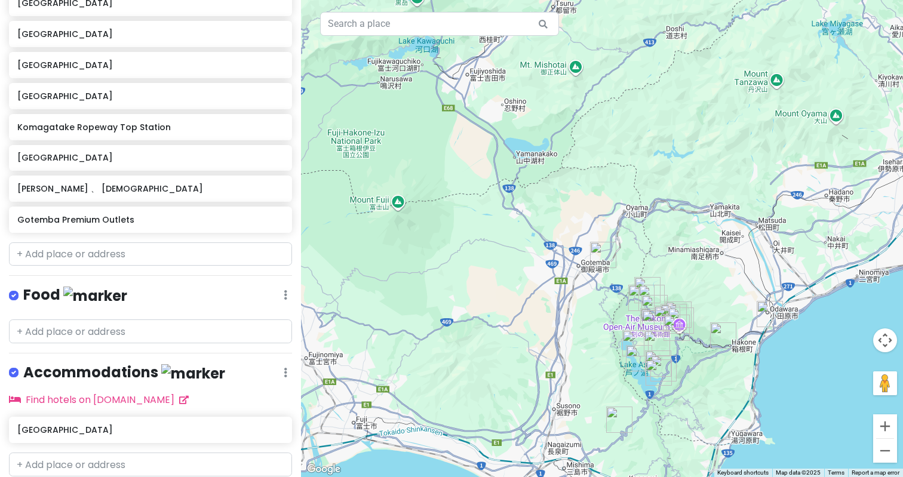
drag, startPoint x: 651, startPoint y: 348, endPoint x: 729, endPoint y: 329, distance: 80.6
click at [729, 329] on img "Hotel ZAGAKUKAN" at bounding box center [723, 336] width 26 height 26
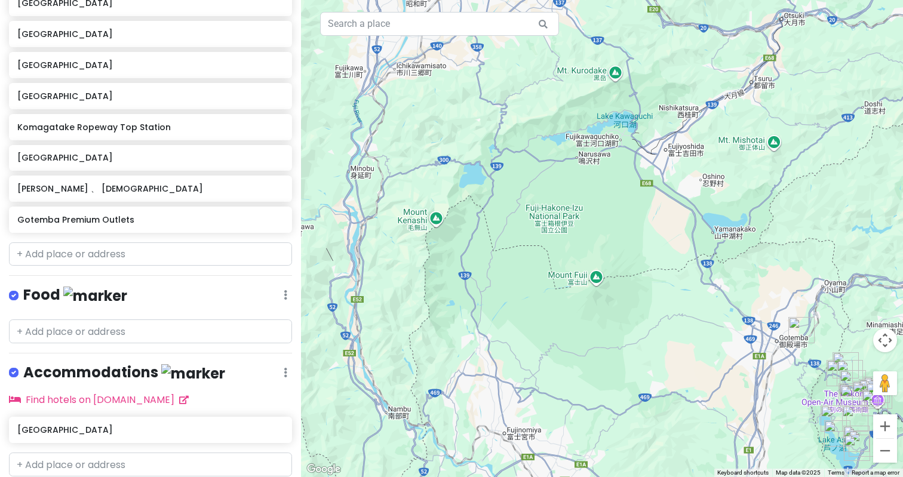
drag, startPoint x: 433, startPoint y: 236, endPoint x: 633, endPoint y: 311, distance: 213.8
click at [633, 311] on div at bounding box center [602, 238] width 602 height 477
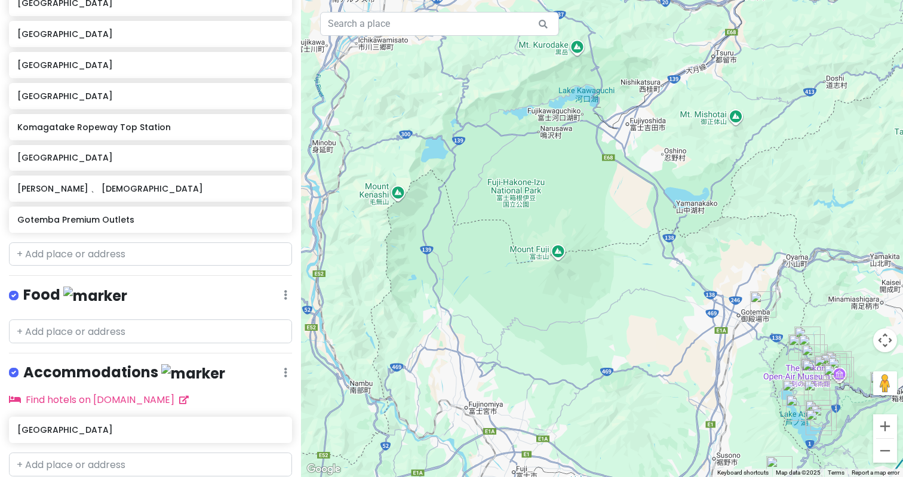
drag, startPoint x: 633, startPoint y: 311, endPoint x: 594, endPoint y: 286, distance: 47.1
click at [594, 286] on div at bounding box center [602, 238] width 602 height 477
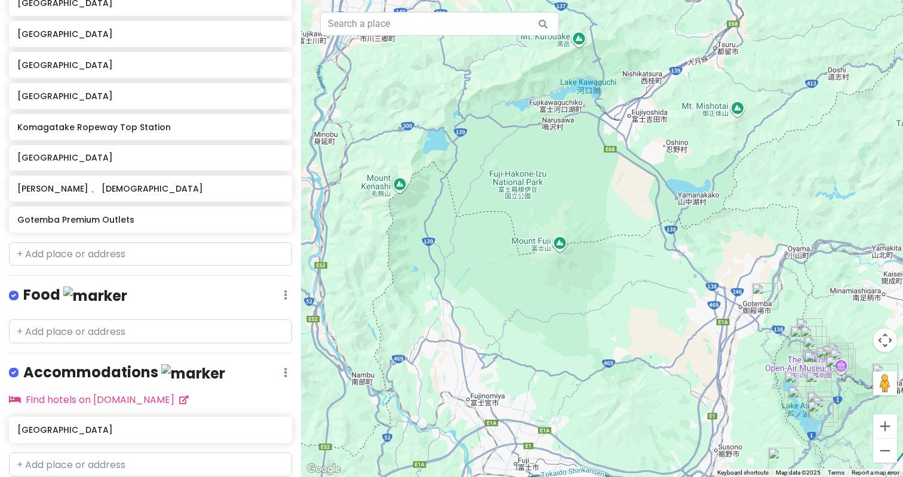
drag, startPoint x: 631, startPoint y: 321, endPoint x: 633, endPoint y: 312, distance: 9.7
click at [633, 312] on div at bounding box center [602, 238] width 602 height 477
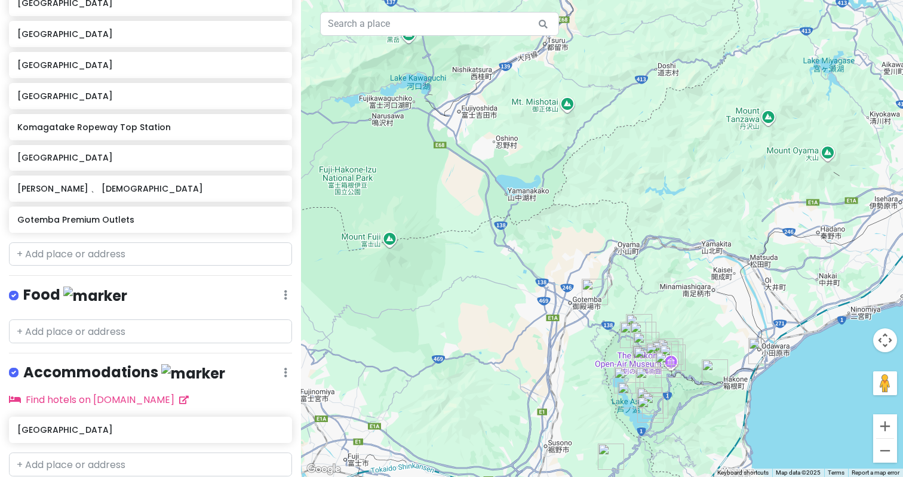
drag, startPoint x: 588, startPoint y: 267, endPoint x: 398, endPoint y: 241, distance: 191.7
click at [398, 241] on div at bounding box center [602, 238] width 602 height 477
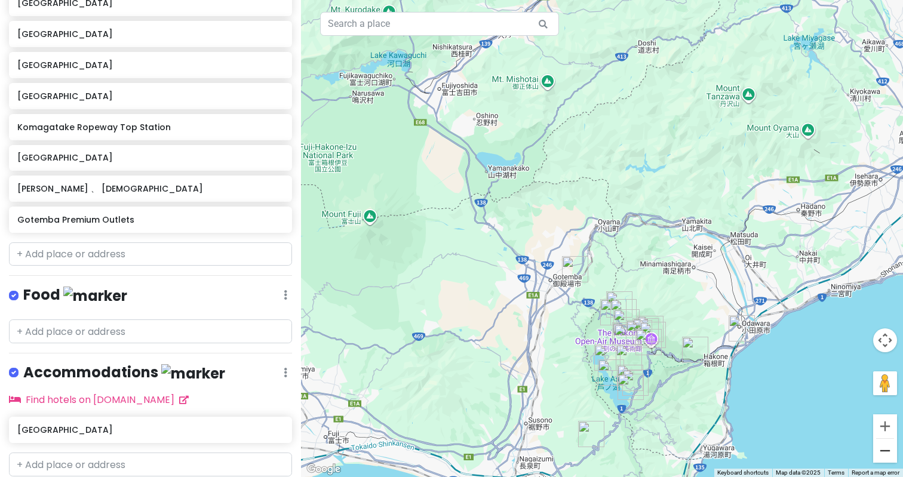
click at [888, 457] on button "Zoom out" at bounding box center [885, 451] width 24 height 24
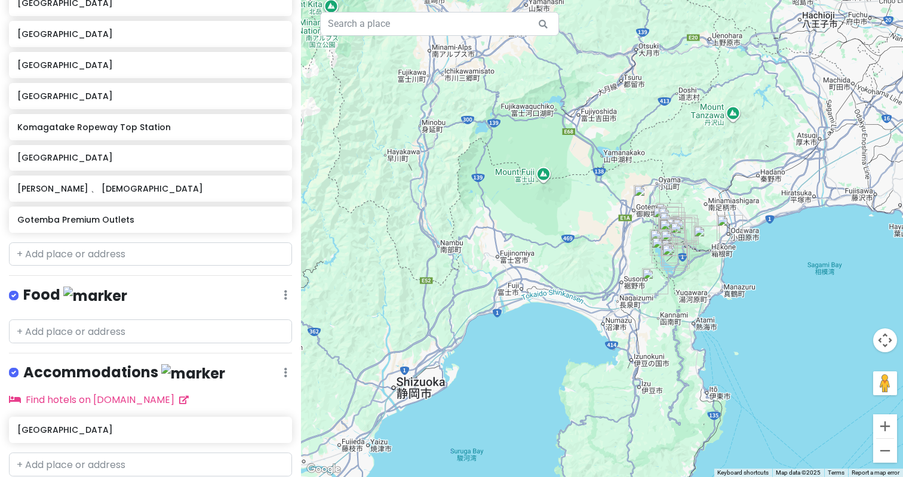
drag, startPoint x: 708, startPoint y: 311, endPoint x: 765, endPoint y: 259, distance: 76.5
click at [765, 259] on div at bounding box center [602, 238] width 602 height 477
click at [889, 450] on button "Zoom out" at bounding box center [885, 451] width 24 height 24
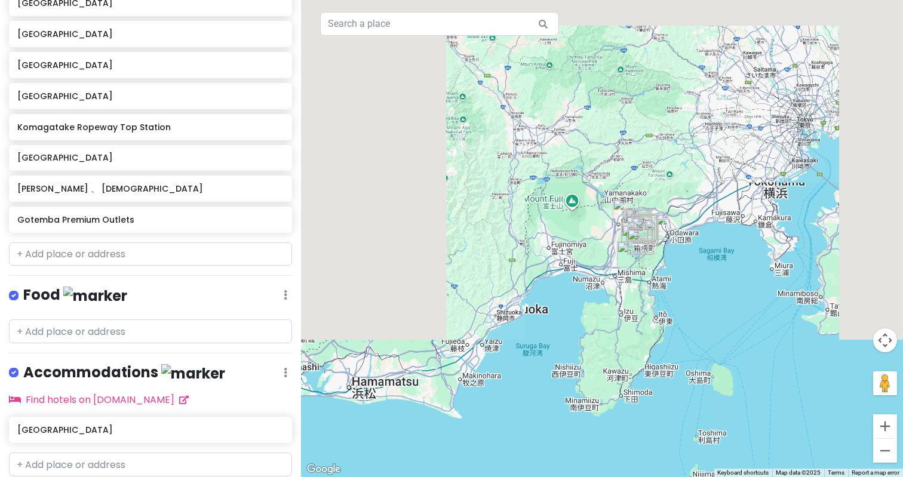
click at [889, 450] on button "Zoom out" at bounding box center [885, 451] width 24 height 24
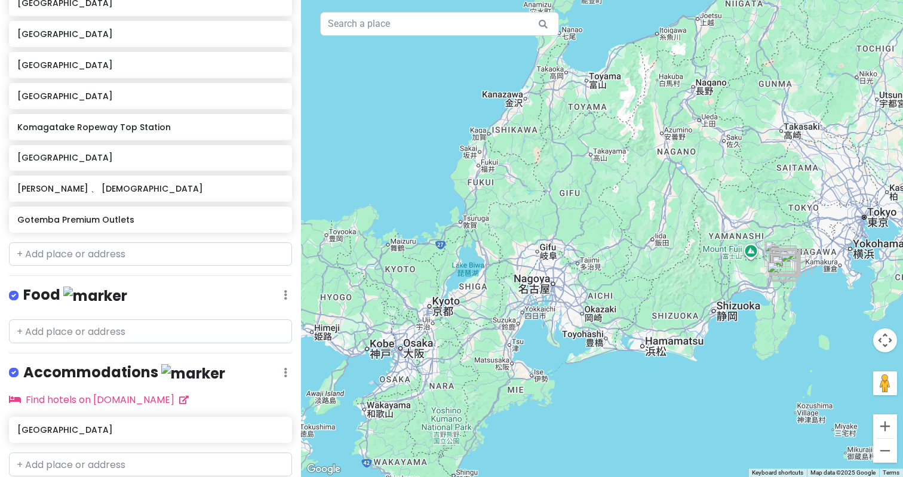
drag, startPoint x: 656, startPoint y: 303, endPoint x: 821, endPoint y: 339, distance: 169.2
click at [821, 339] on div at bounding box center [602, 238] width 602 height 477
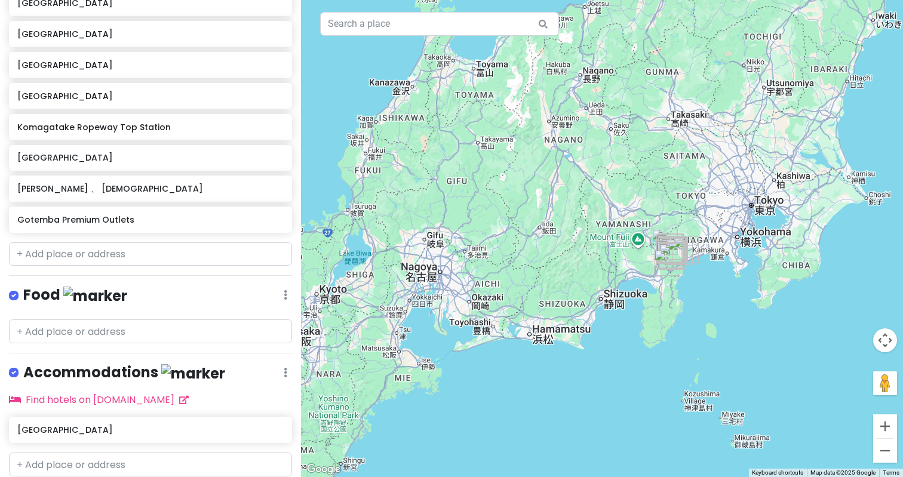
drag, startPoint x: 774, startPoint y: 294, endPoint x: 661, endPoint y: 281, distance: 114.2
click at [661, 281] on div at bounding box center [602, 238] width 602 height 477
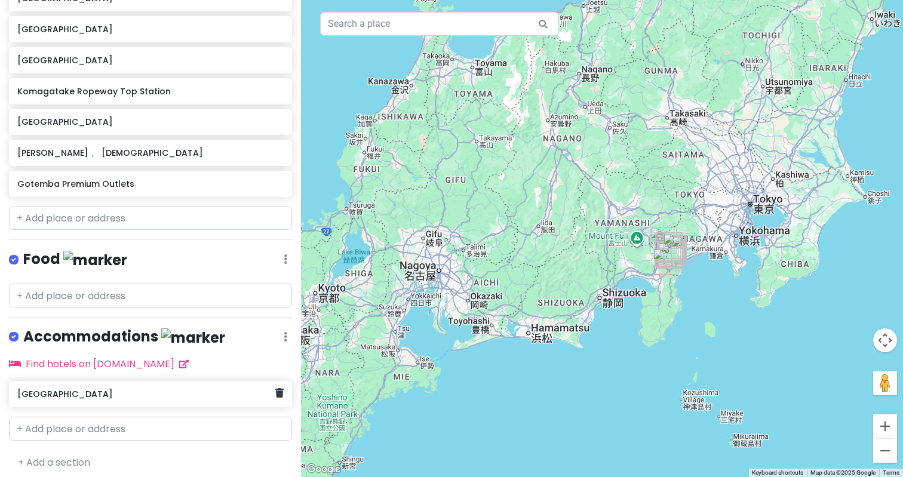
scroll to position [625, 0]
click at [68, 390] on h6 "[GEOGRAPHIC_DATA]" at bounding box center [145, 394] width 257 height 11
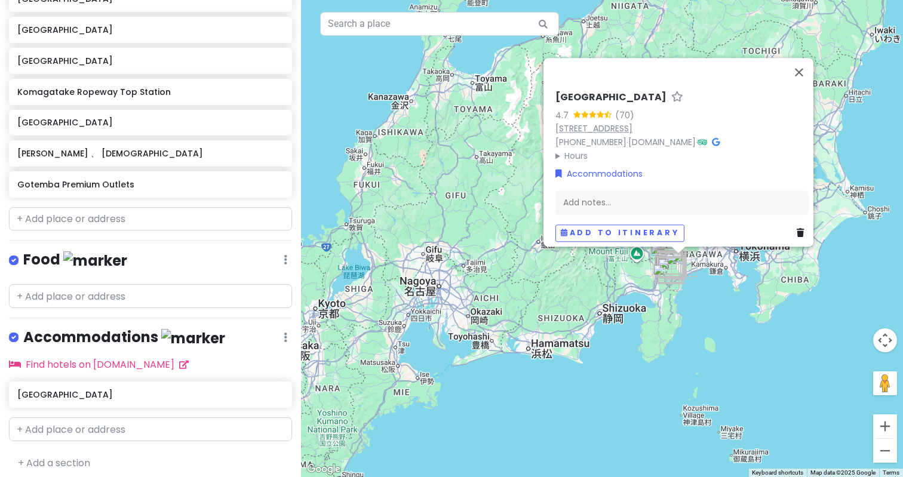
click at [622, 122] on link "[STREET_ADDRESS]" at bounding box center [594, 128] width 77 height 12
click at [797, 358] on div "Hotel ZAGAKUKAN 4.7 (70) [STREET_ADDRESS] [PHONE_NUMBER] · [DOMAIN_NAME] · Hour…" at bounding box center [602, 238] width 602 height 477
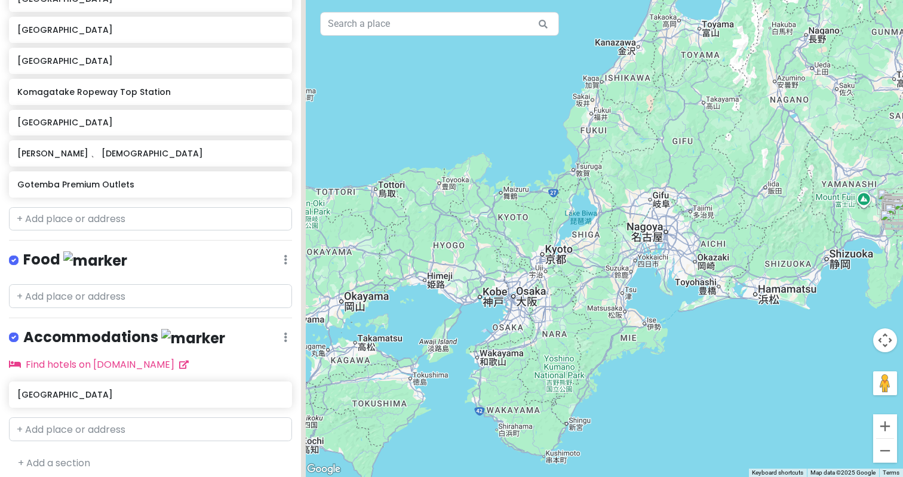
drag, startPoint x: 511, startPoint y: 370, endPoint x: 740, endPoint y: 316, distance: 235.0
click at [740, 316] on div at bounding box center [602, 238] width 602 height 477
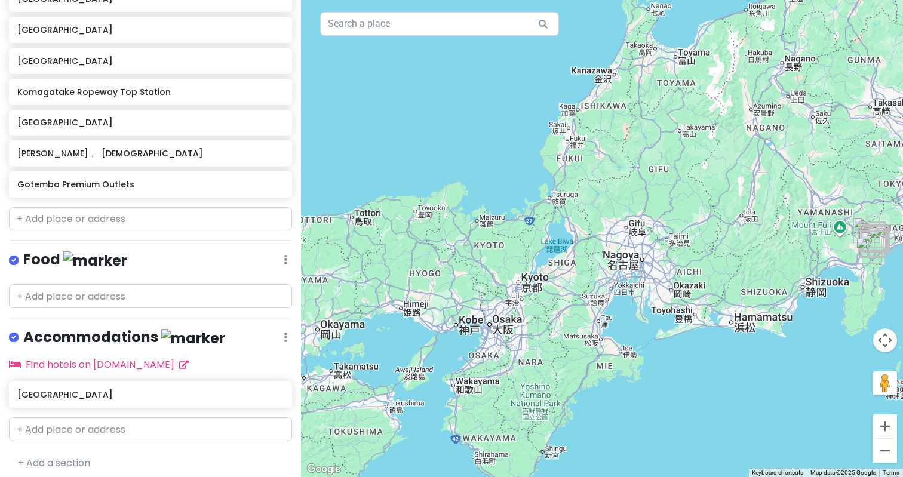
drag, startPoint x: 505, startPoint y: 314, endPoint x: 480, endPoint y: 343, distance: 38.5
click at [480, 343] on div at bounding box center [602, 238] width 602 height 477
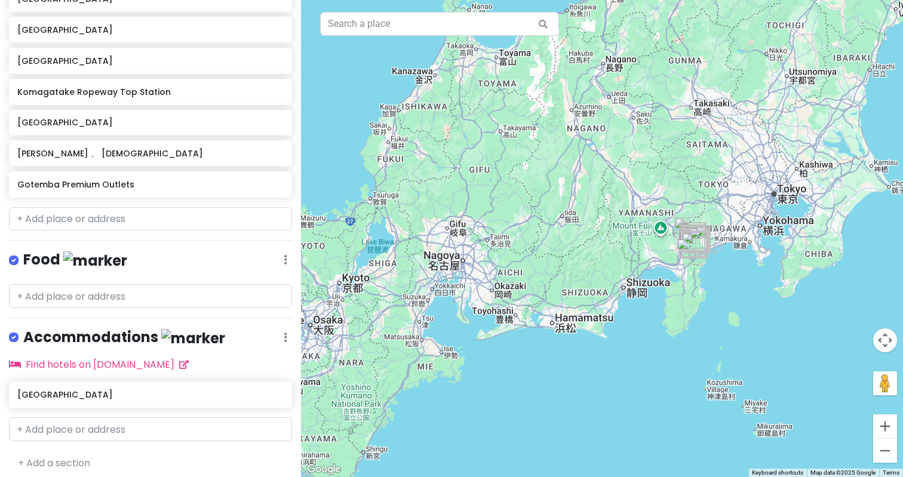
drag, startPoint x: 587, startPoint y: 315, endPoint x: 400, endPoint y: 318, distance: 187.0
click at [400, 318] on div at bounding box center [602, 238] width 602 height 477
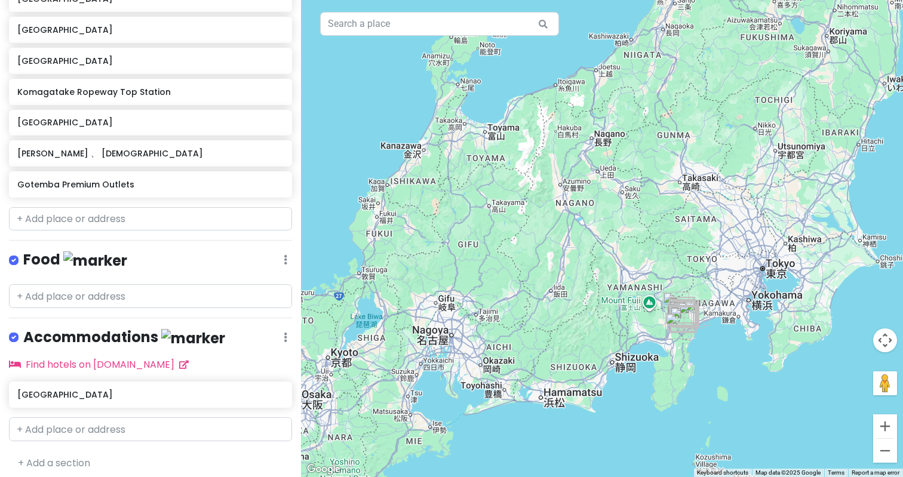
drag, startPoint x: 478, startPoint y: 230, endPoint x: 475, endPoint y: 304, distance: 74.2
click at [475, 305] on div at bounding box center [602, 238] width 602 height 477
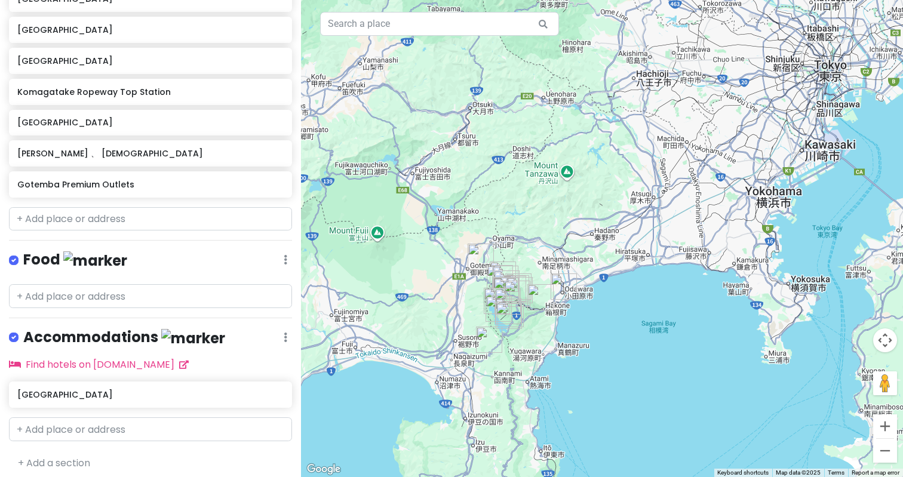
drag, startPoint x: 527, startPoint y: 300, endPoint x: 593, endPoint y: 301, distance: 65.7
click at [593, 301] on div at bounding box center [602, 238] width 602 height 477
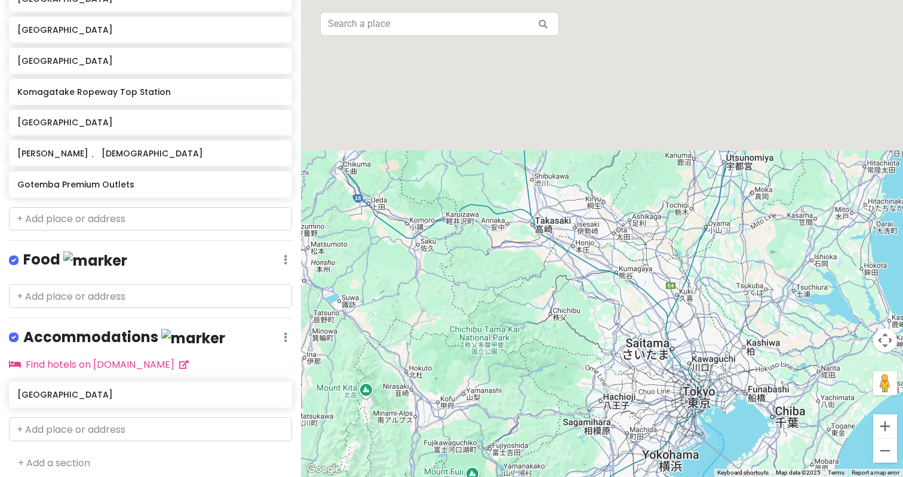
drag, startPoint x: 515, startPoint y: 132, endPoint x: 499, endPoint y: 345, distance: 213.3
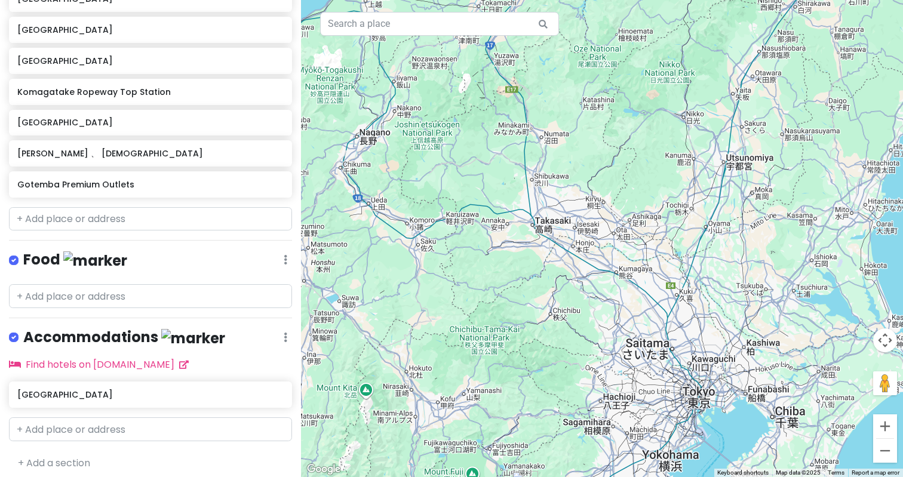
click at [499, 345] on div at bounding box center [602, 238] width 602 height 477
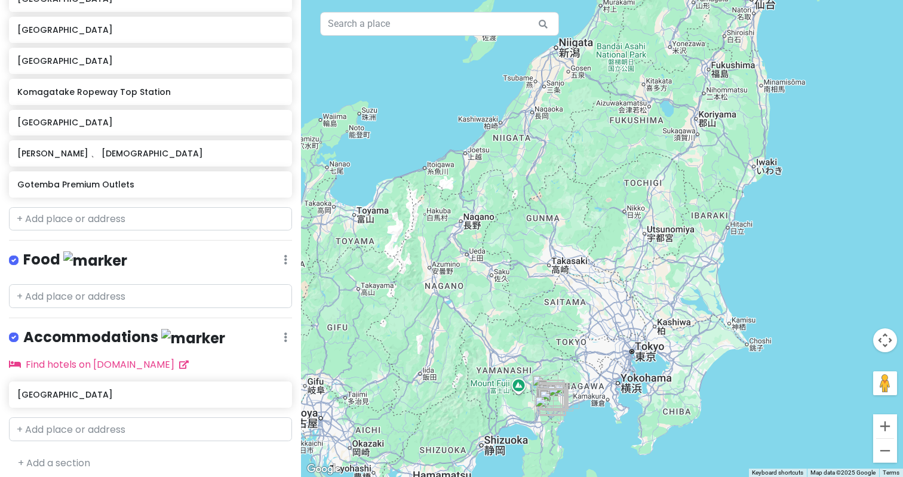
drag, startPoint x: 523, startPoint y: 299, endPoint x: 546, endPoint y: 303, distance: 23.0
click at [546, 303] on div at bounding box center [602, 238] width 602 height 477
